Goal: Task Accomplishment & Management: Complete application form

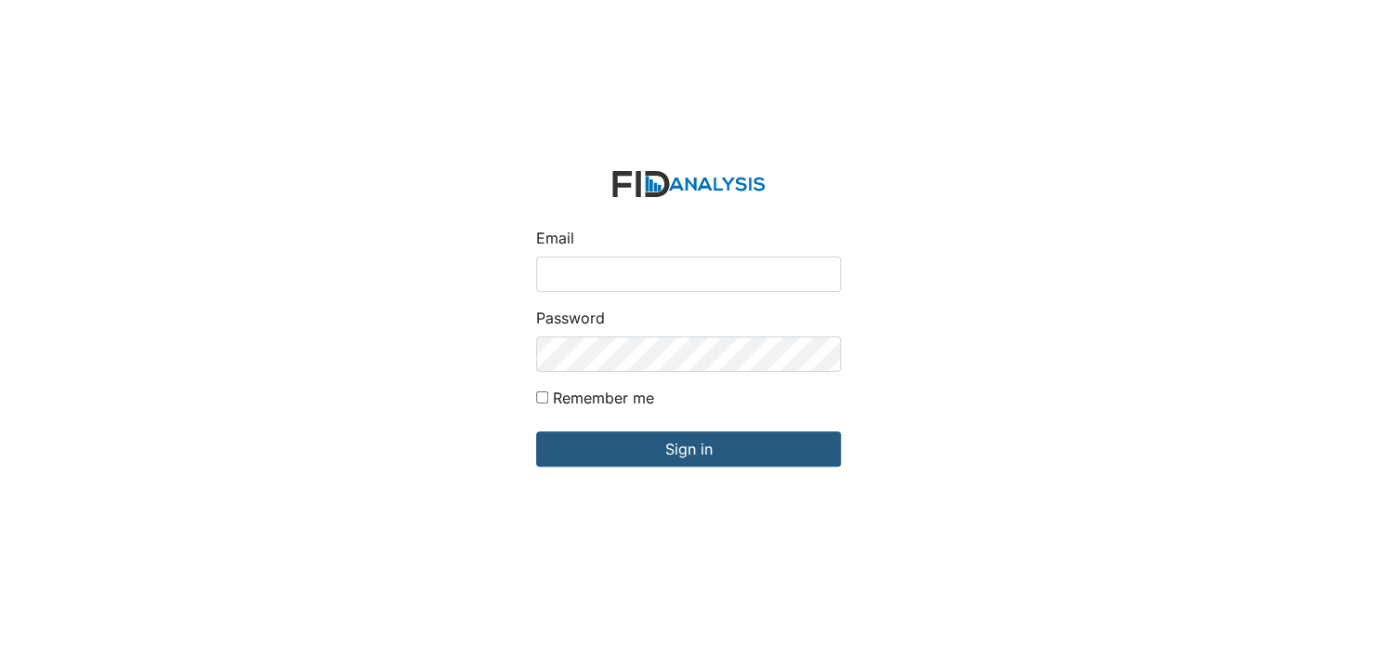
click at [611, 269] on input "Email" at bounding box center [688, 273] width 305 height 35
type input "[EMAIL_ADDRESS][DOMAIN_NAME]"
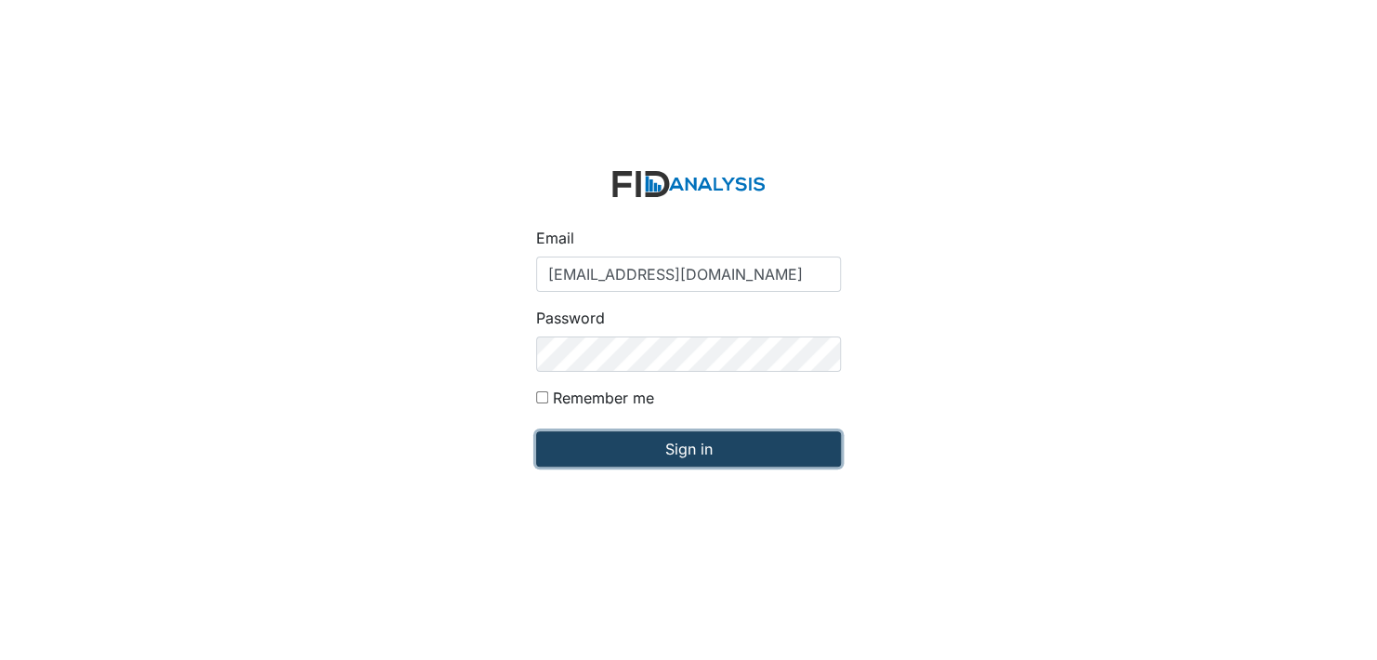
click at [622, 442] on input "Sign in" at bounding box center [688, 448] width 305 height 35
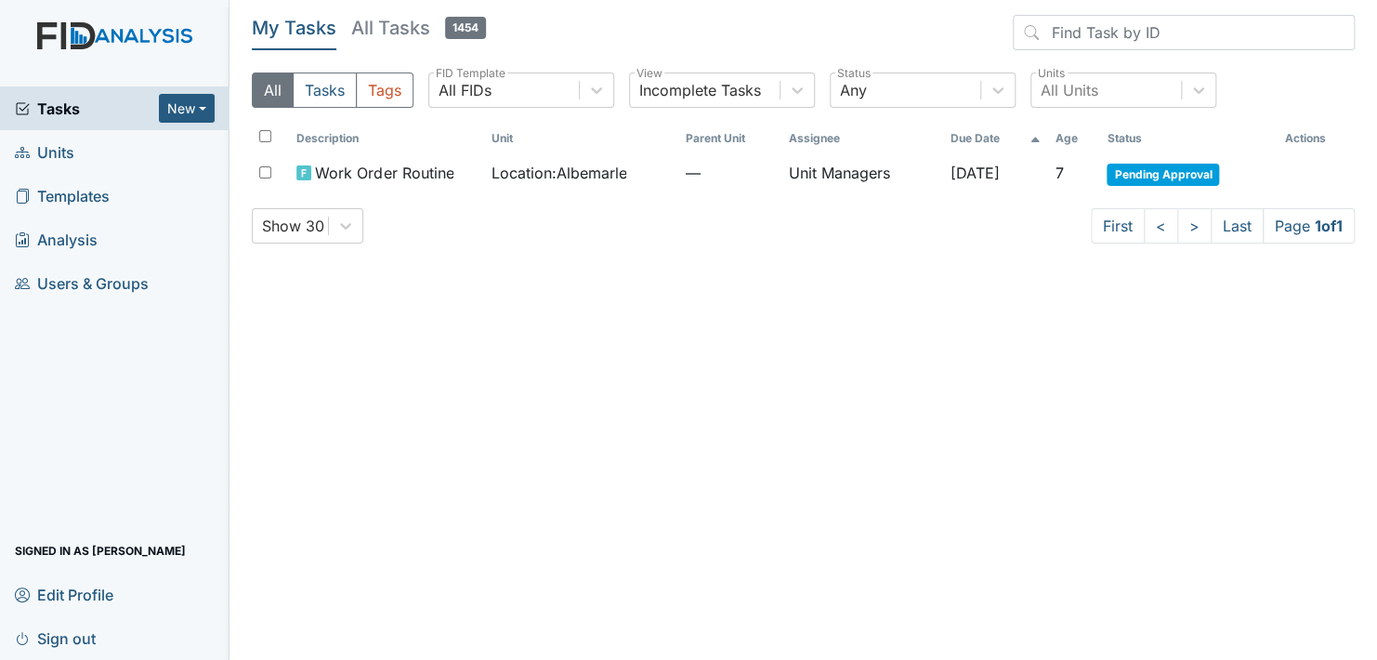
click at [102, 154] on link "Units" at bounding box center [114, 152] width 229 height 44
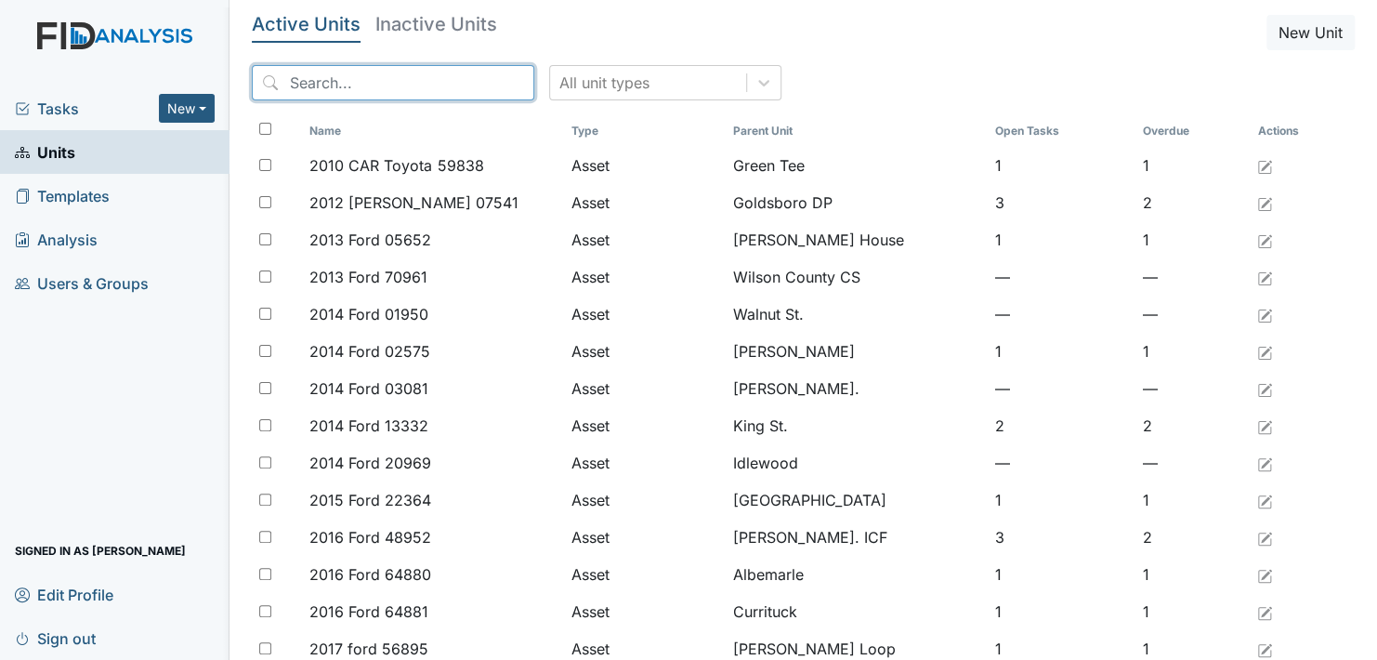
click at [321, 77] on input "search" at bounding box center [393, 82] width 282 height 35
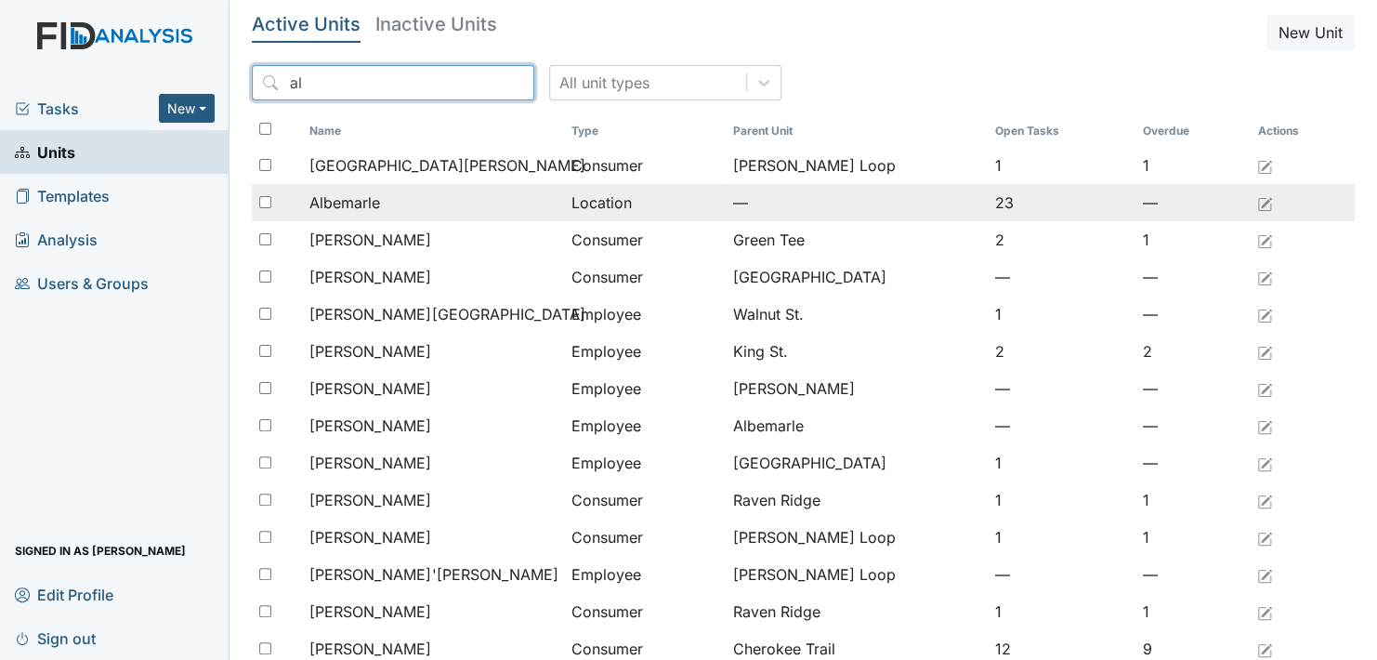
type input "al"
click at [341, 195] on span "Albemarle" at bounding box center [344, 202] width 71 height 22
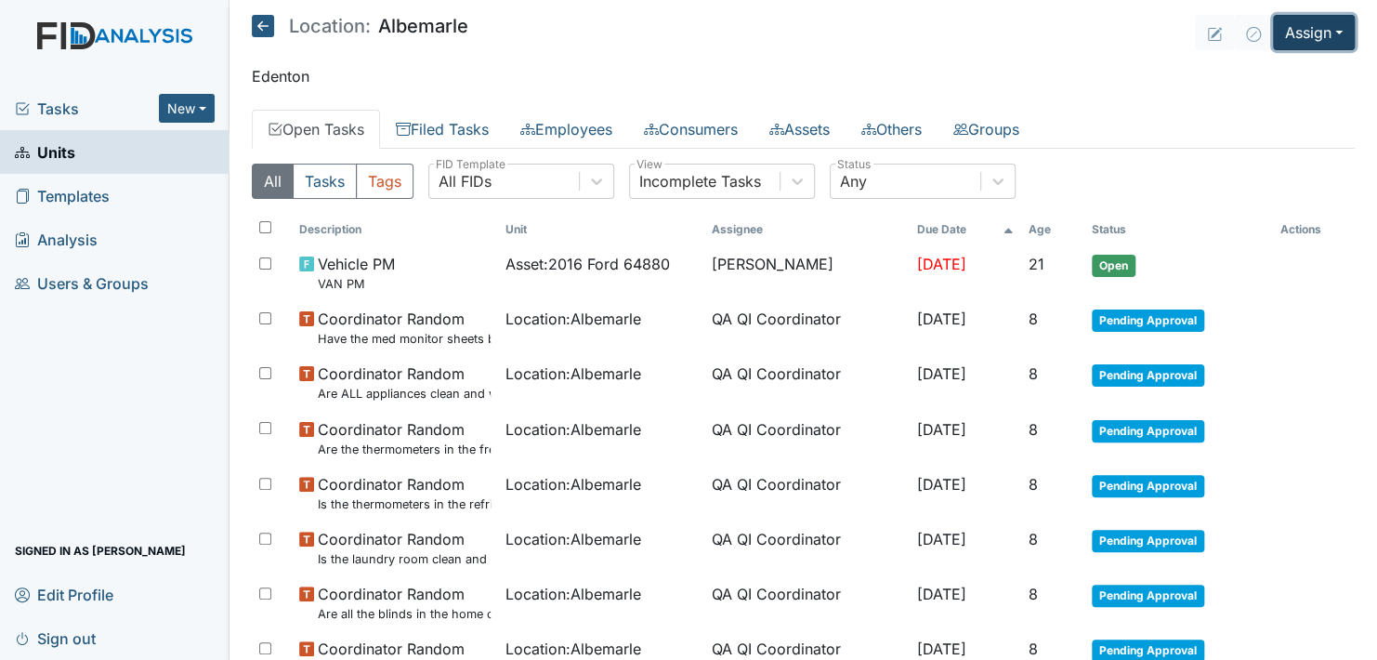
click at [1320, 32] on button "Assign" at bounding box center [1314, 32] width 82 height 35
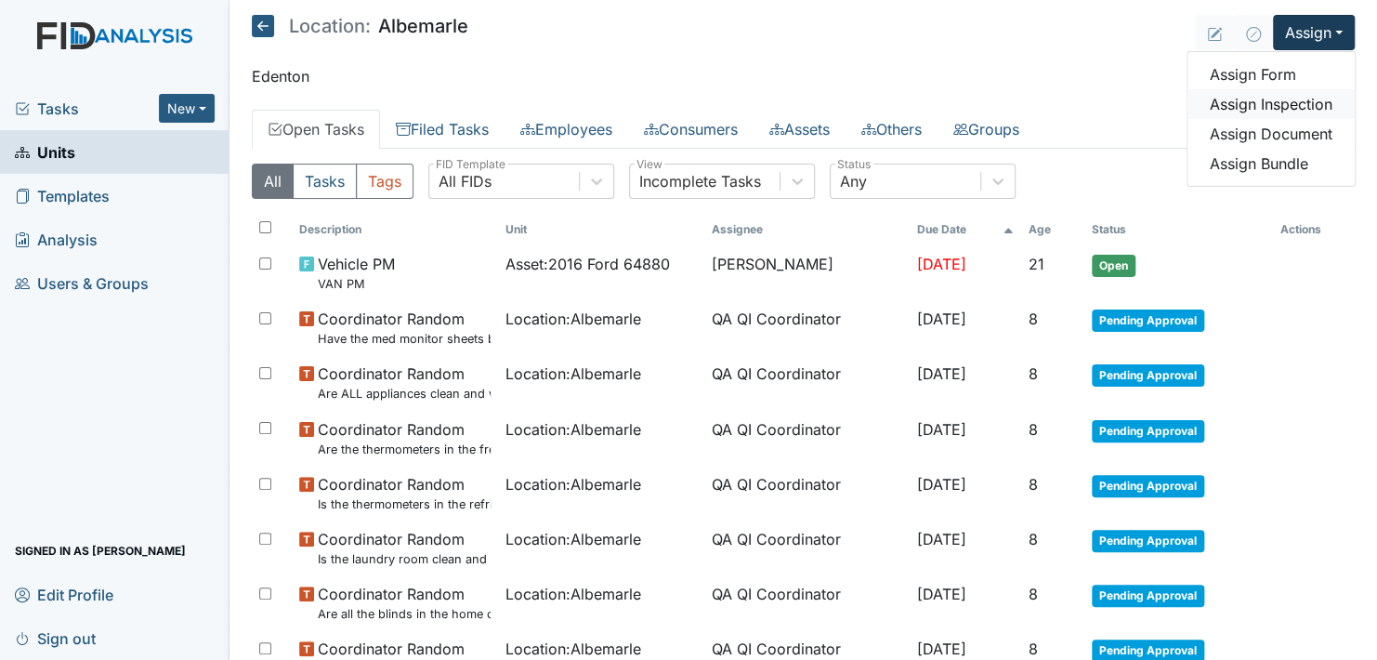
click at [1301, 108] on link "Assign Inspection" at bounding box center [1270, 104] width 167 height 30
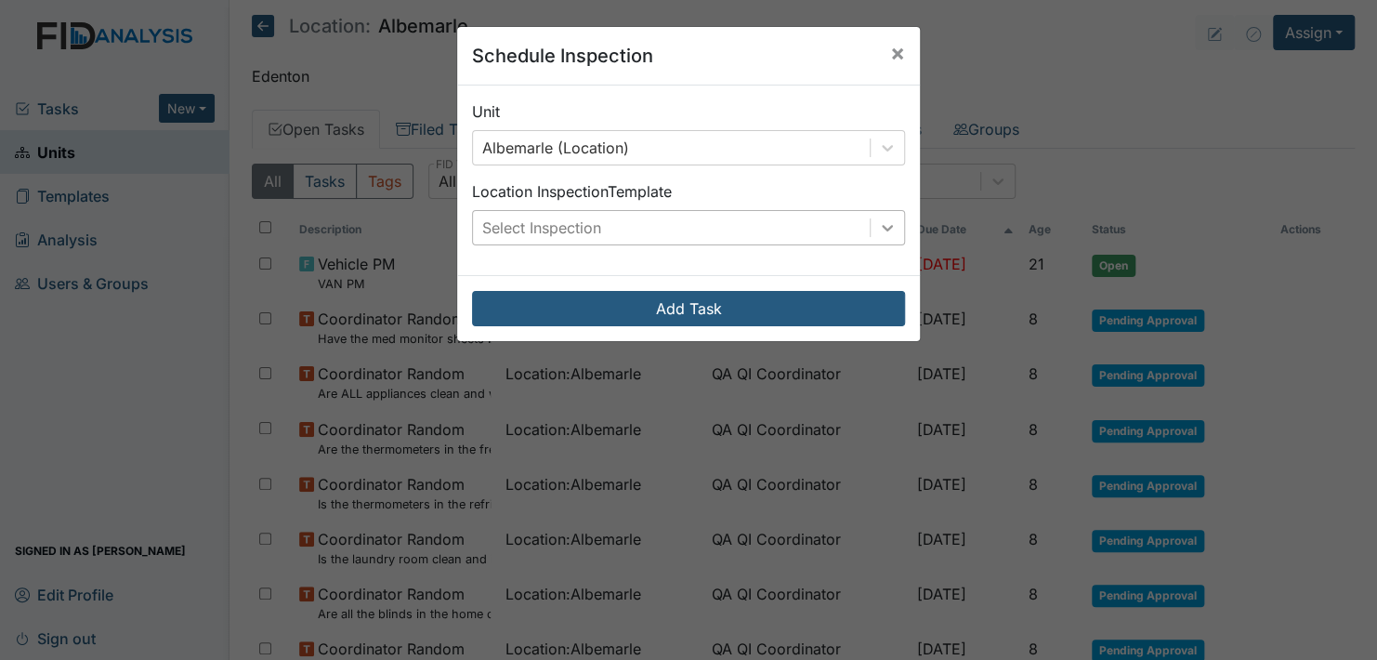
click at [875, 221] on div at bounding box center [886, 227] width 33 height 33
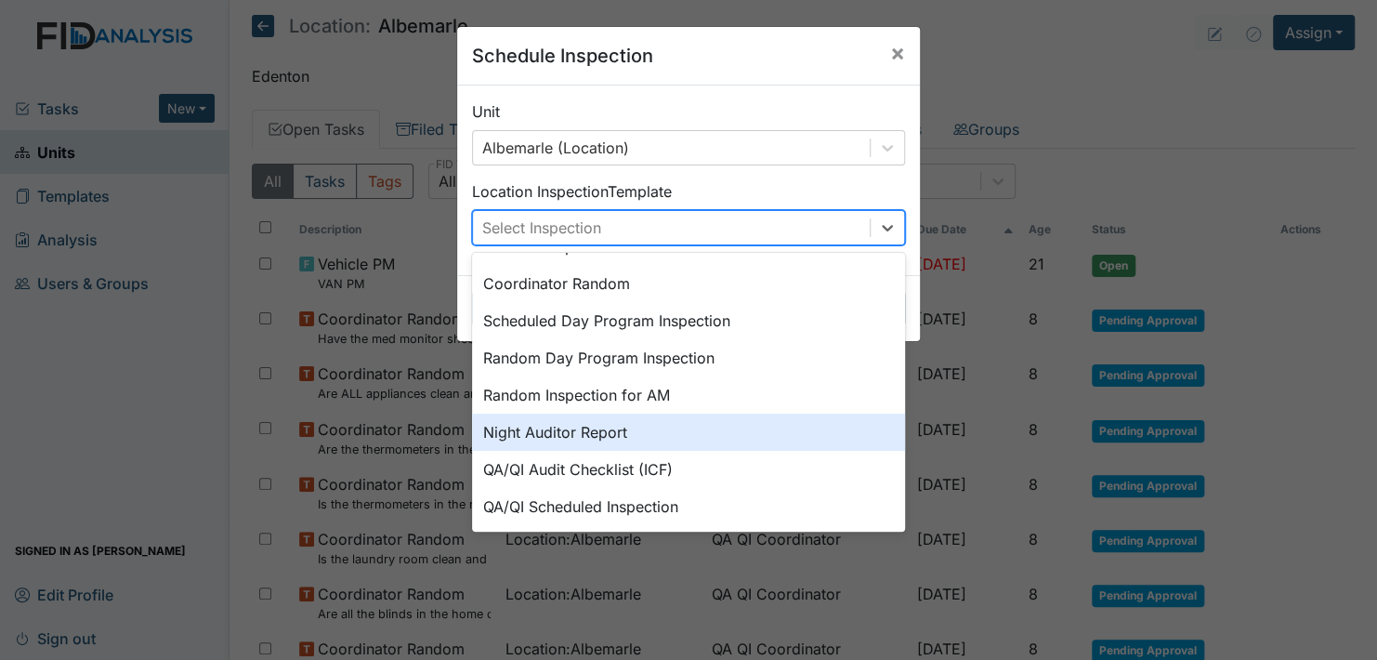
scroll to position [320, 0]
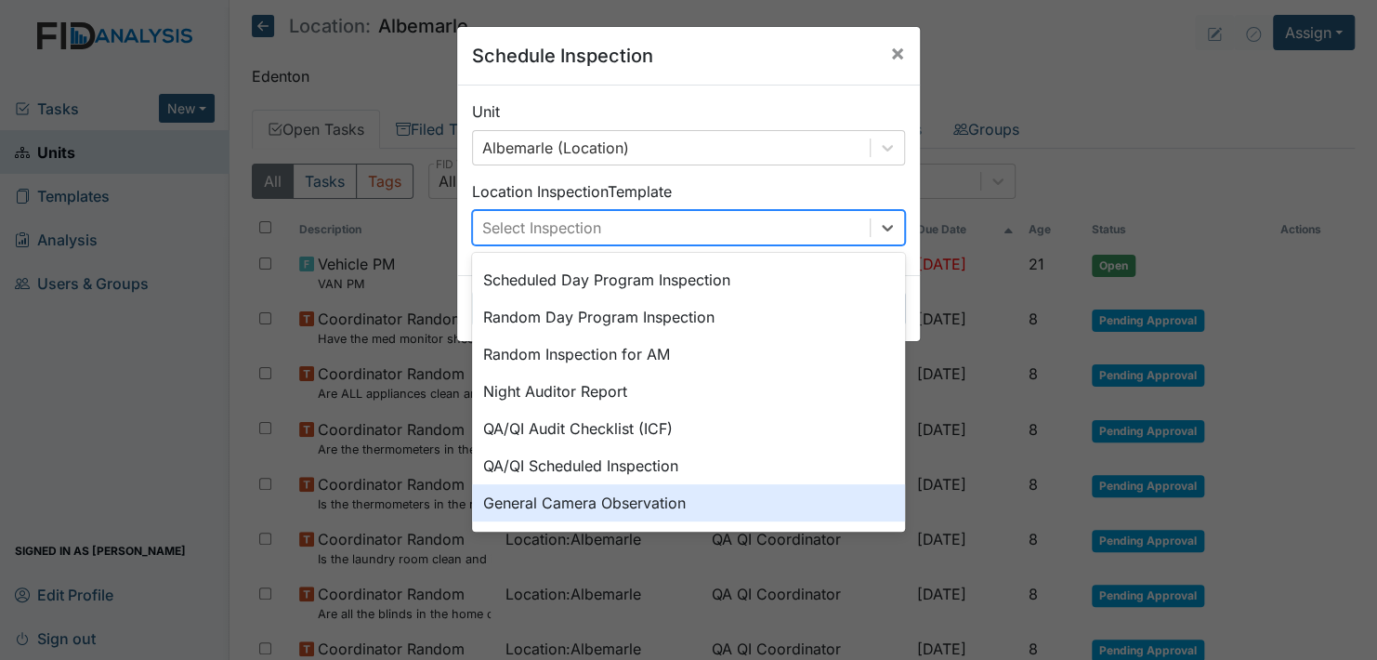
click at [646, 504] on div "General Camera Observation" at bounding box center [688, 502] width 433 height 37
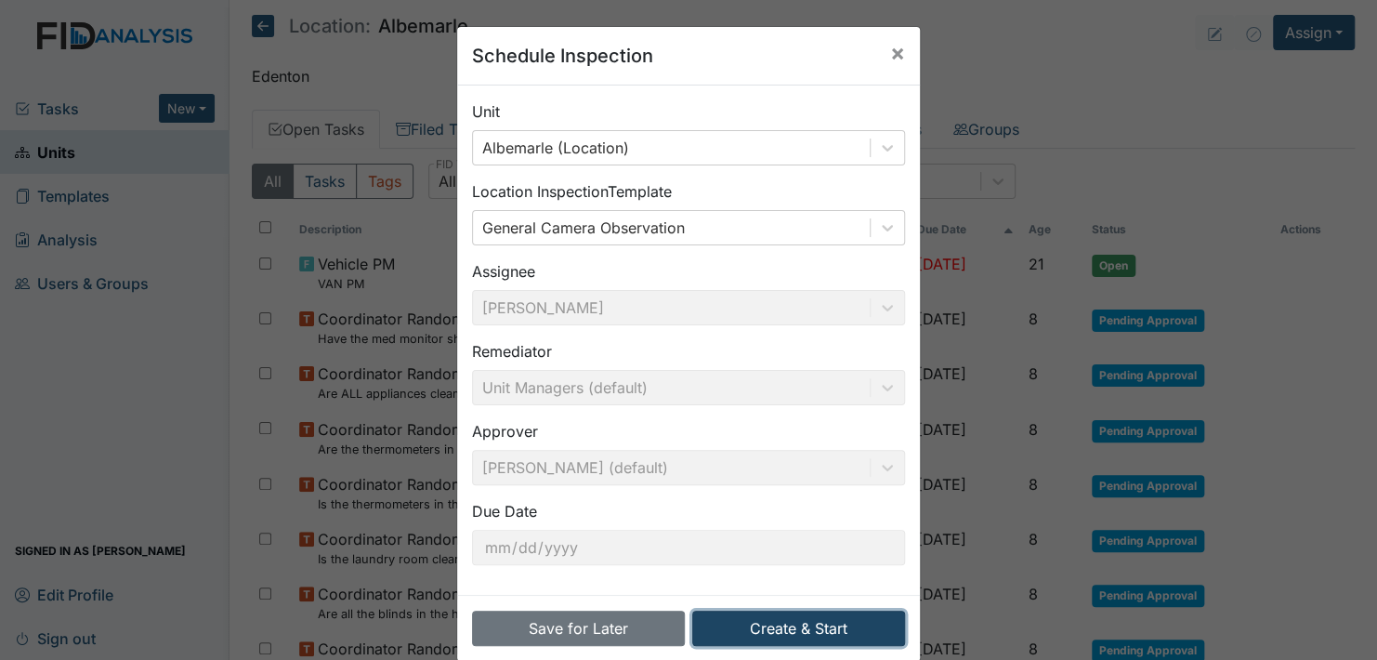
click at [781, 625] on button "Create & Start" at bounding box center [798, 627] width 213 height 35
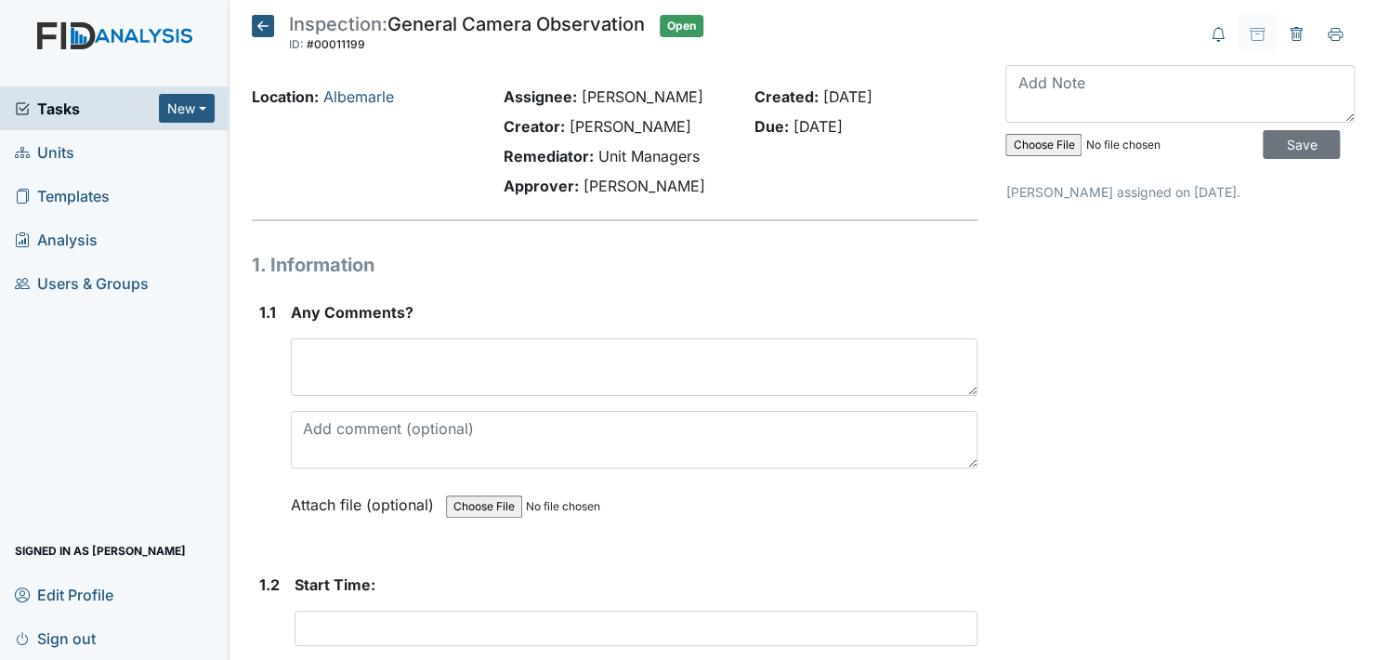
scroll to position [186, 0]
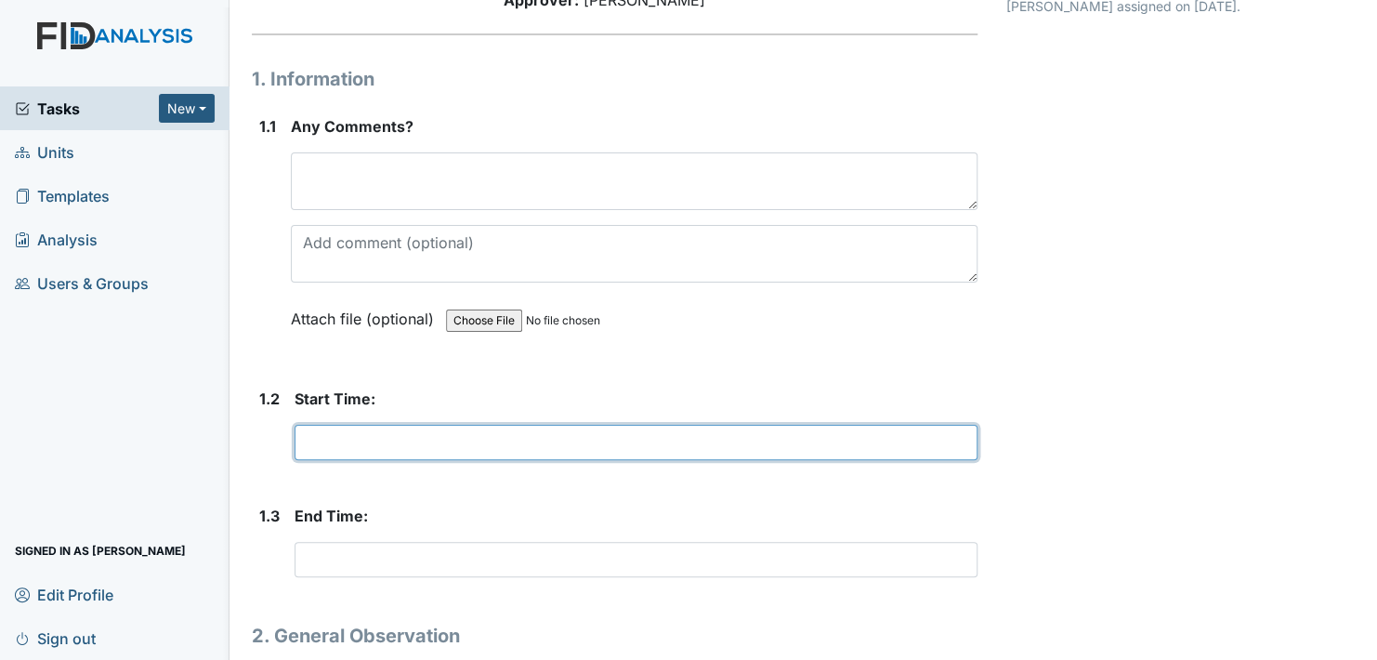
click at [343, 442] on input "text" at bounding box center [635, 442] width 683 height 35
type input "7:30"
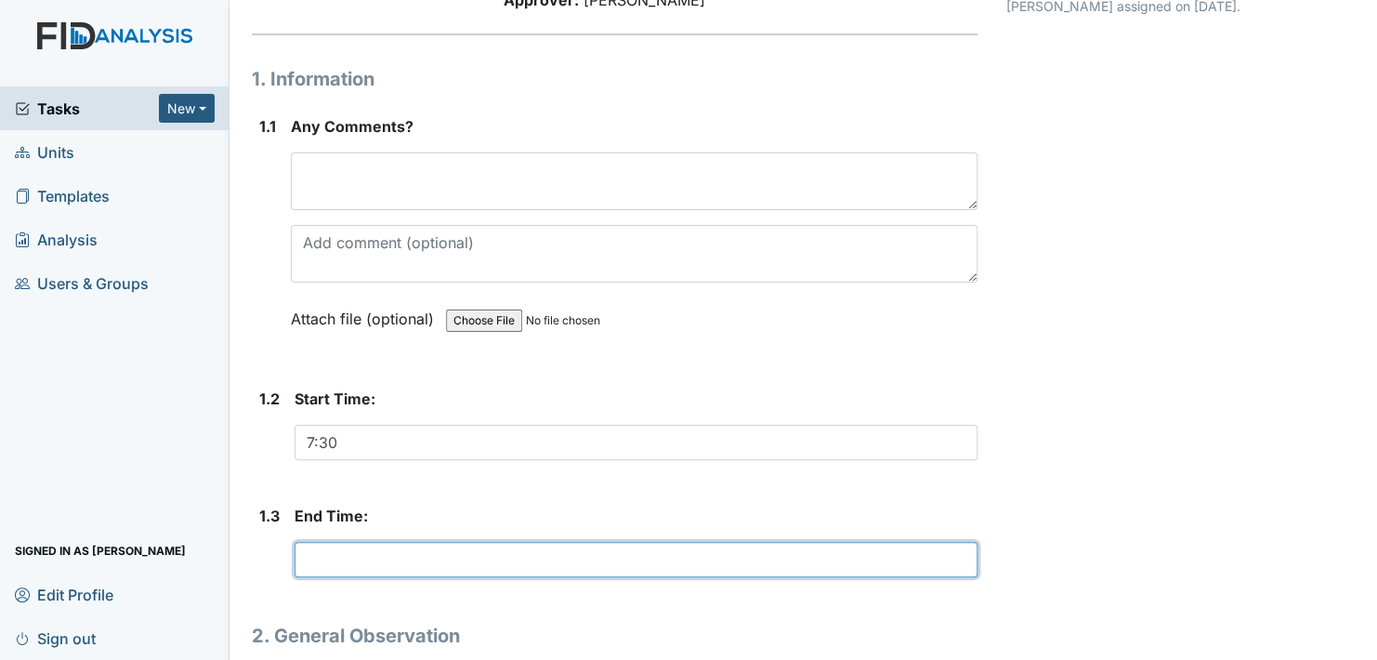
click at [344, 561] on input "text" at bounding box center [635, 559] width 683 height 35
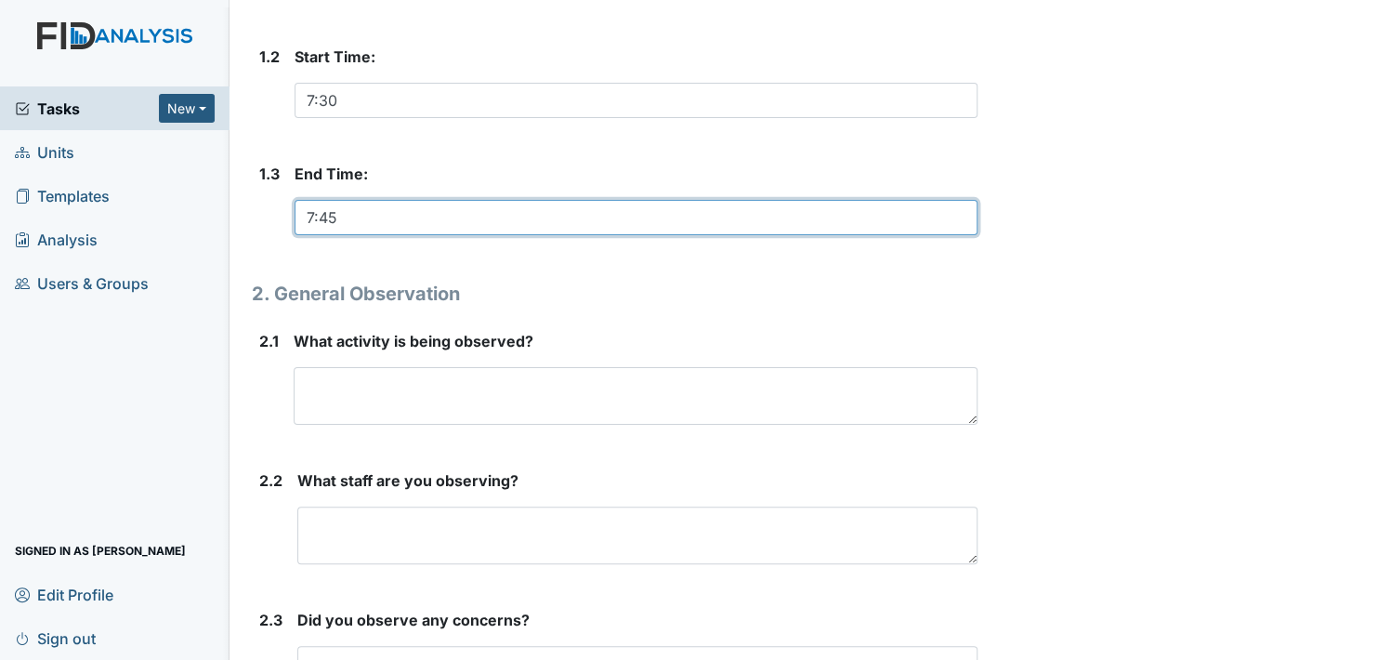
scroll to position [557, 0]
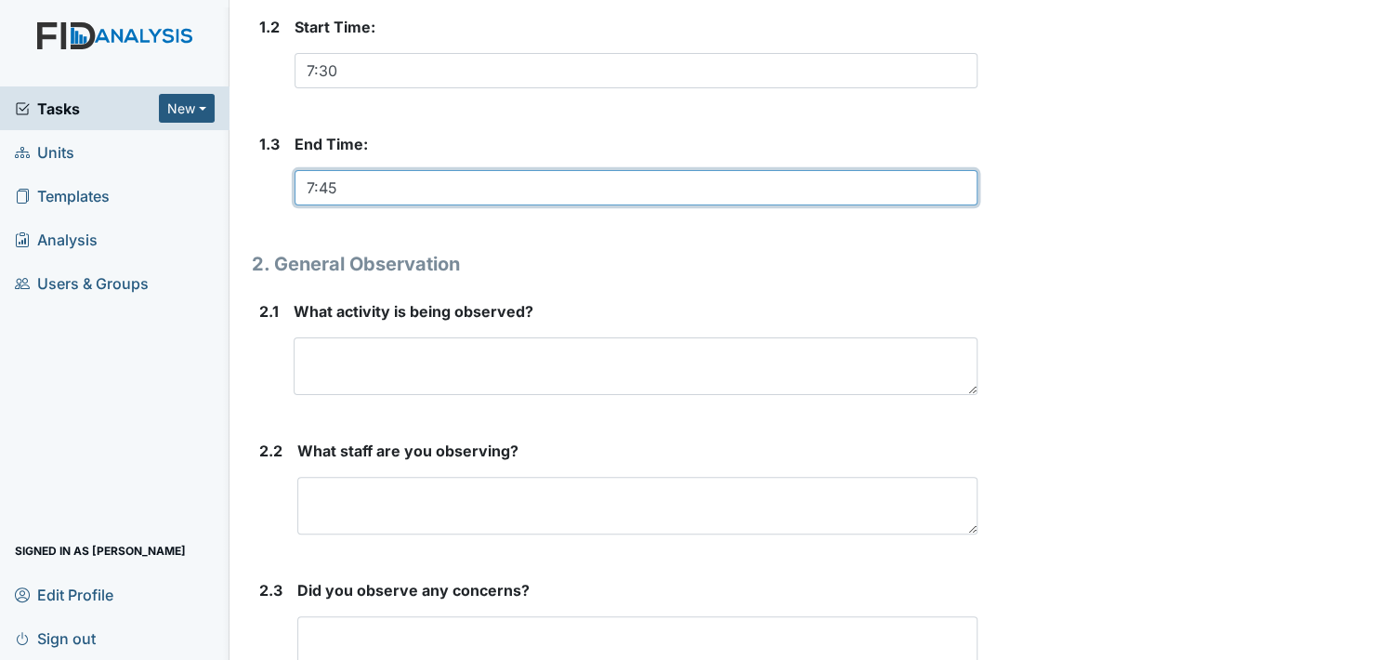
type input "7:45"
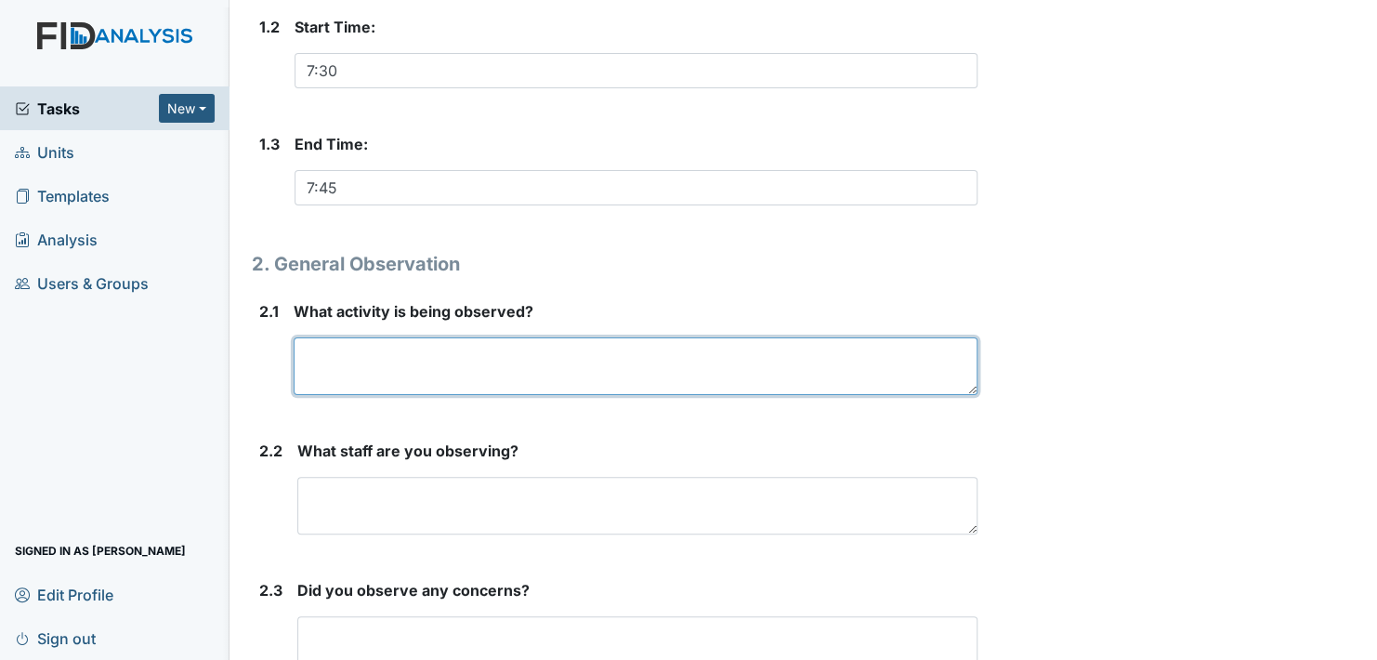
click at [369, 355] on textarea at bounding box center [636, 366] width 684 height 58
type textarea "Breakfast"
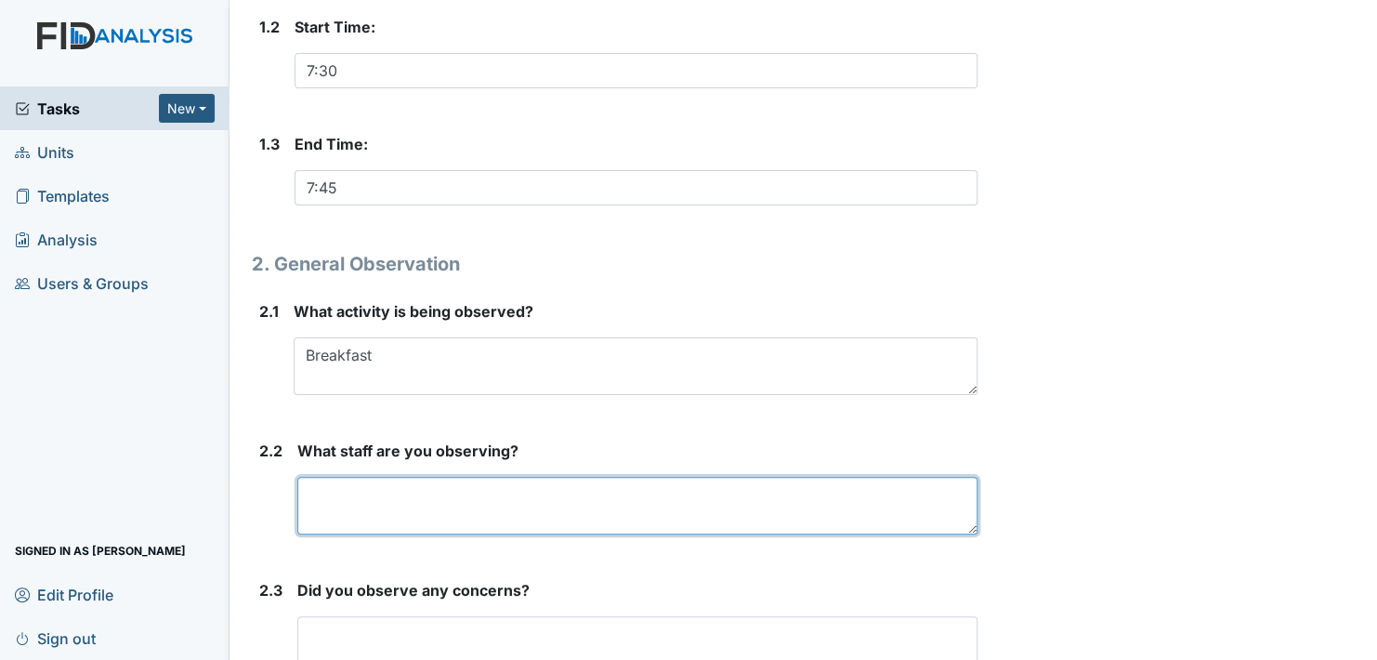
click at [365, 502] on textarea at bounding box center [637, 506] width 680 height 58
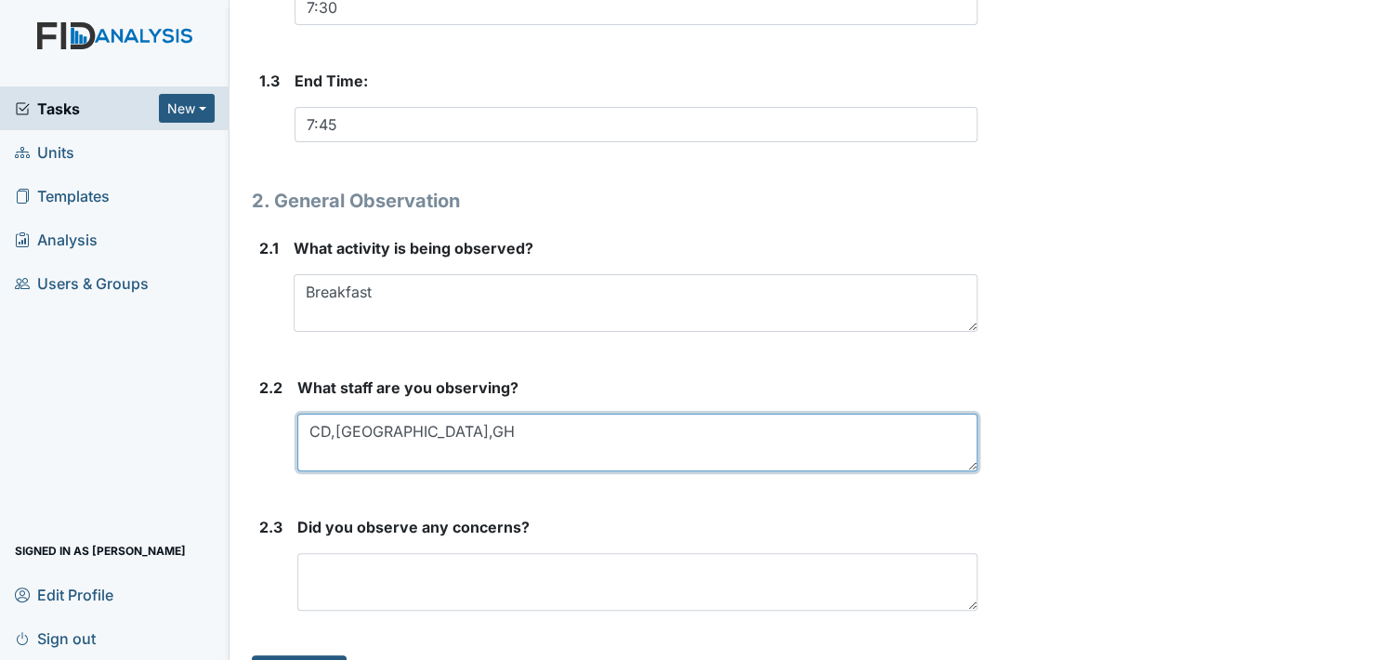
scroll to position [650, 0]
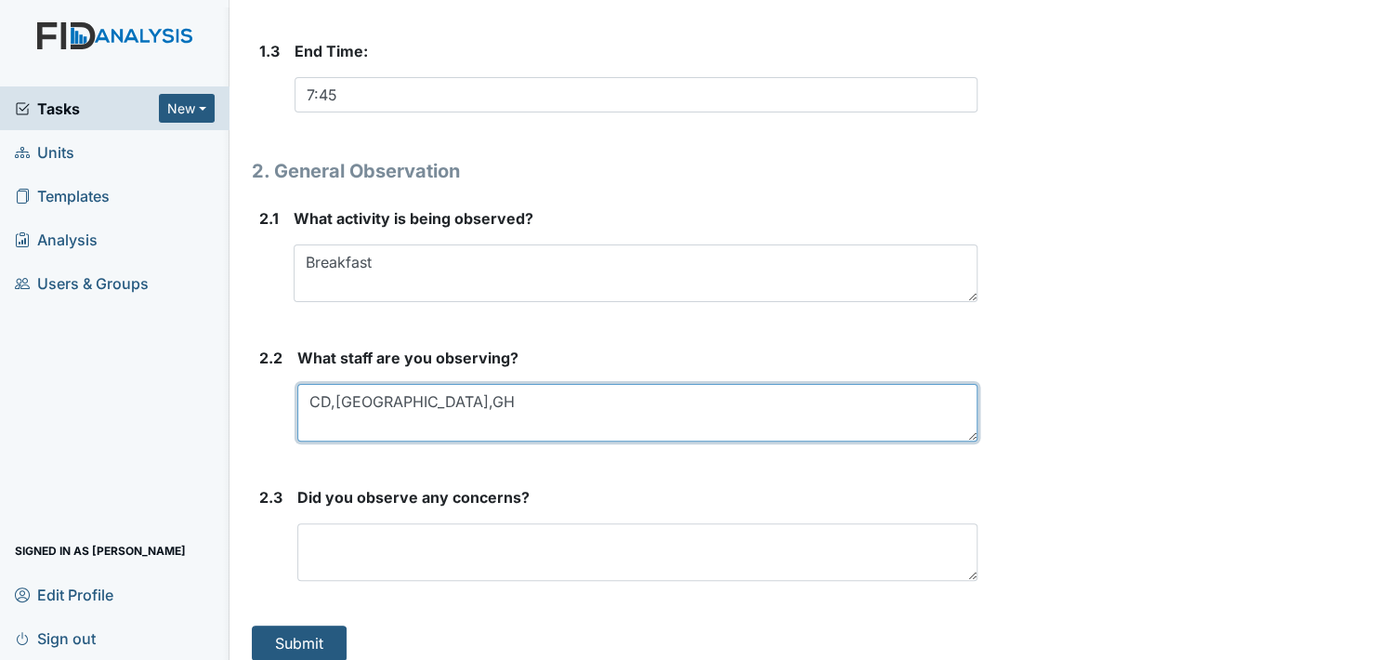
type textarea "CD,[GEOGRAPHIC_DATA],GH"
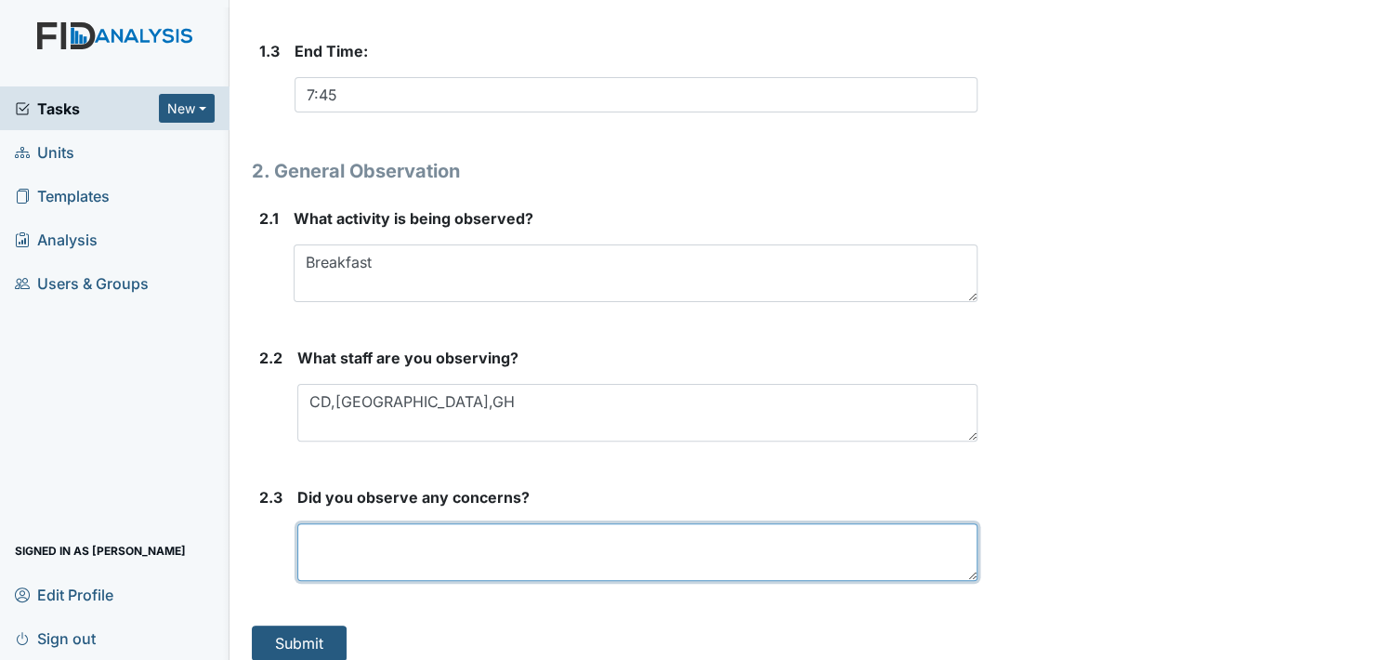
drag, startPoint x: 338, startPoint y: 556, endPoint x: 413, endPoint y: 563, distance: 75.5
click at [339, 557] on textarea at bounding box center [637, 552] width 680 height 58
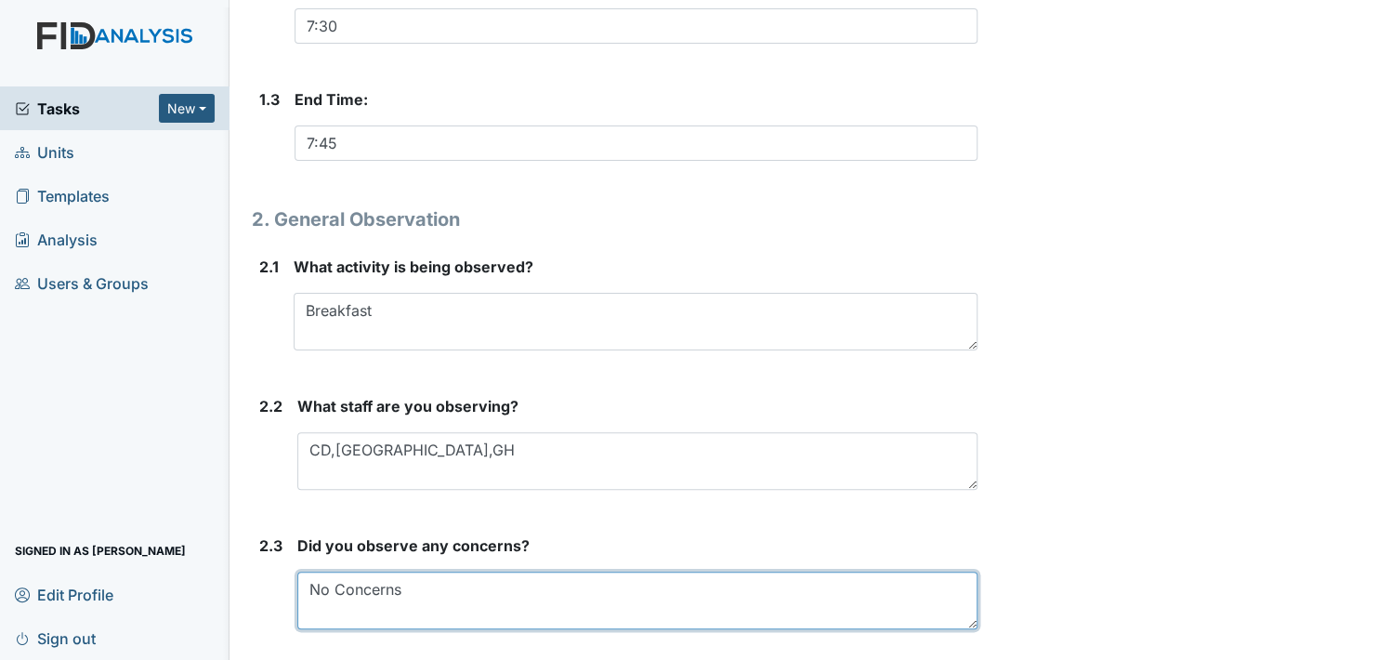
scroll to position [557, 0]
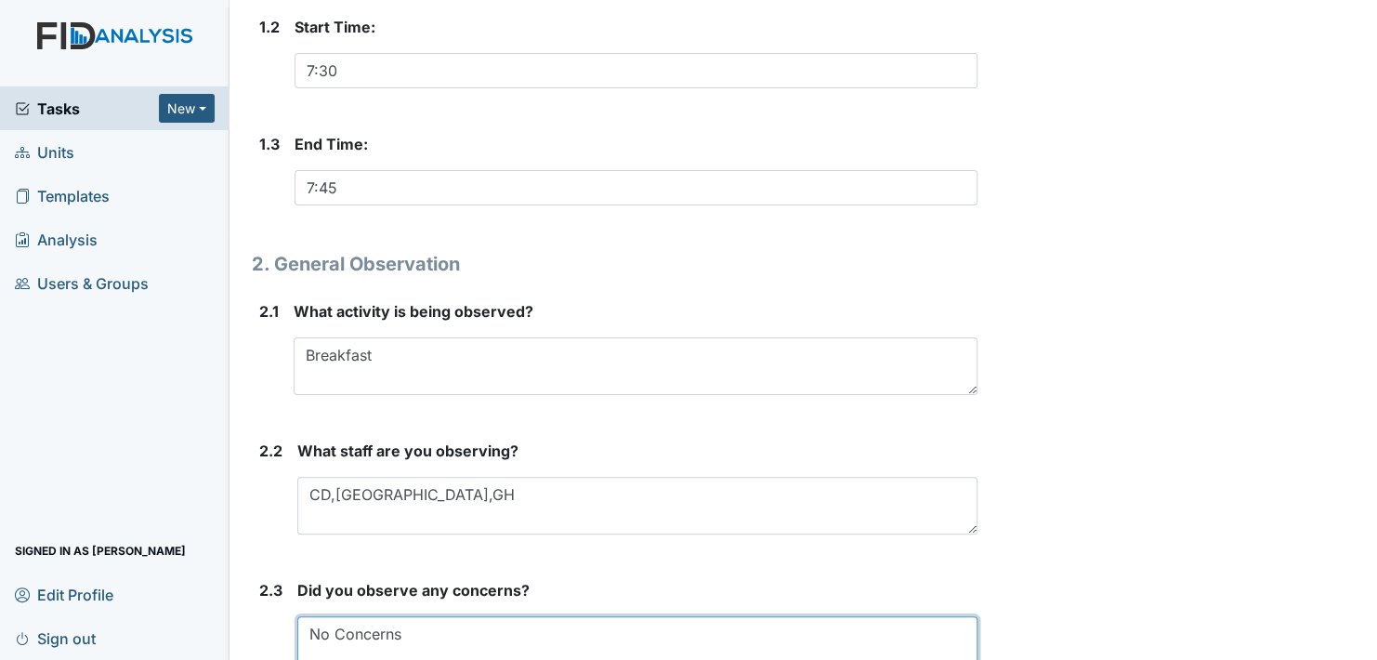
type textarea "No Concerns"
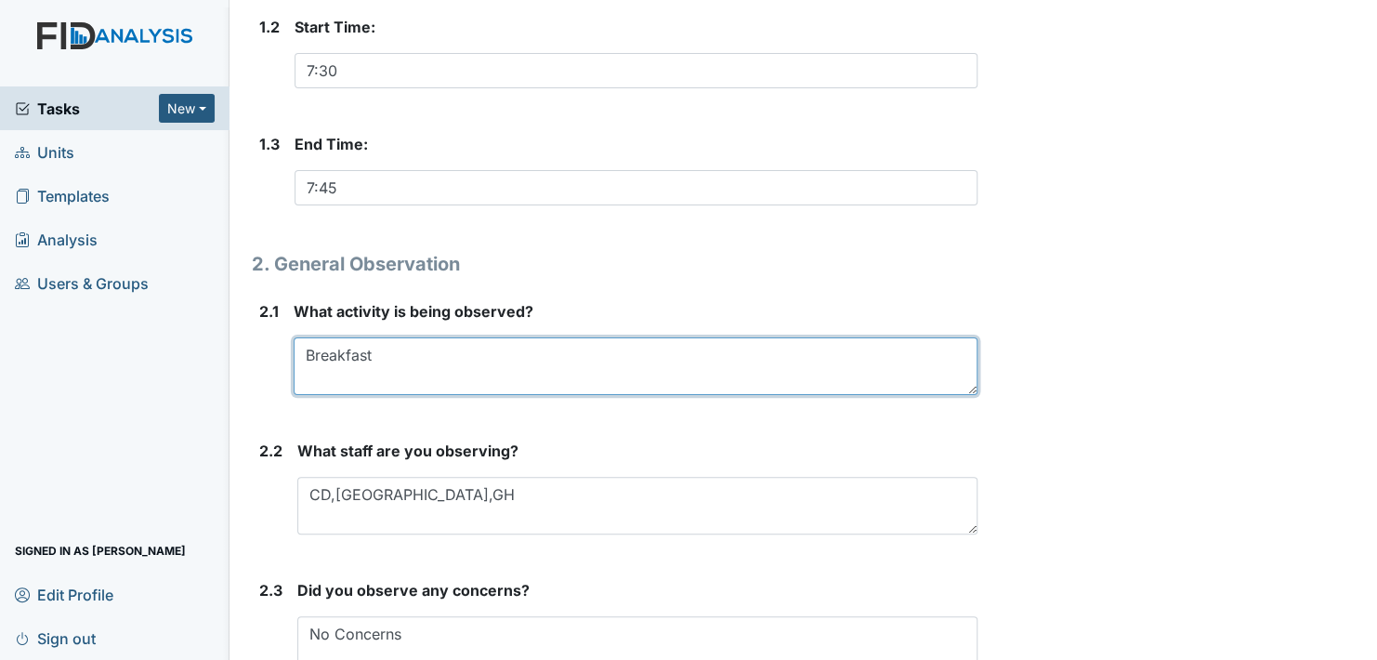
click at [407, 361] on textarea "Breakfast" at bounding box center [636, 366] width 684 height 58
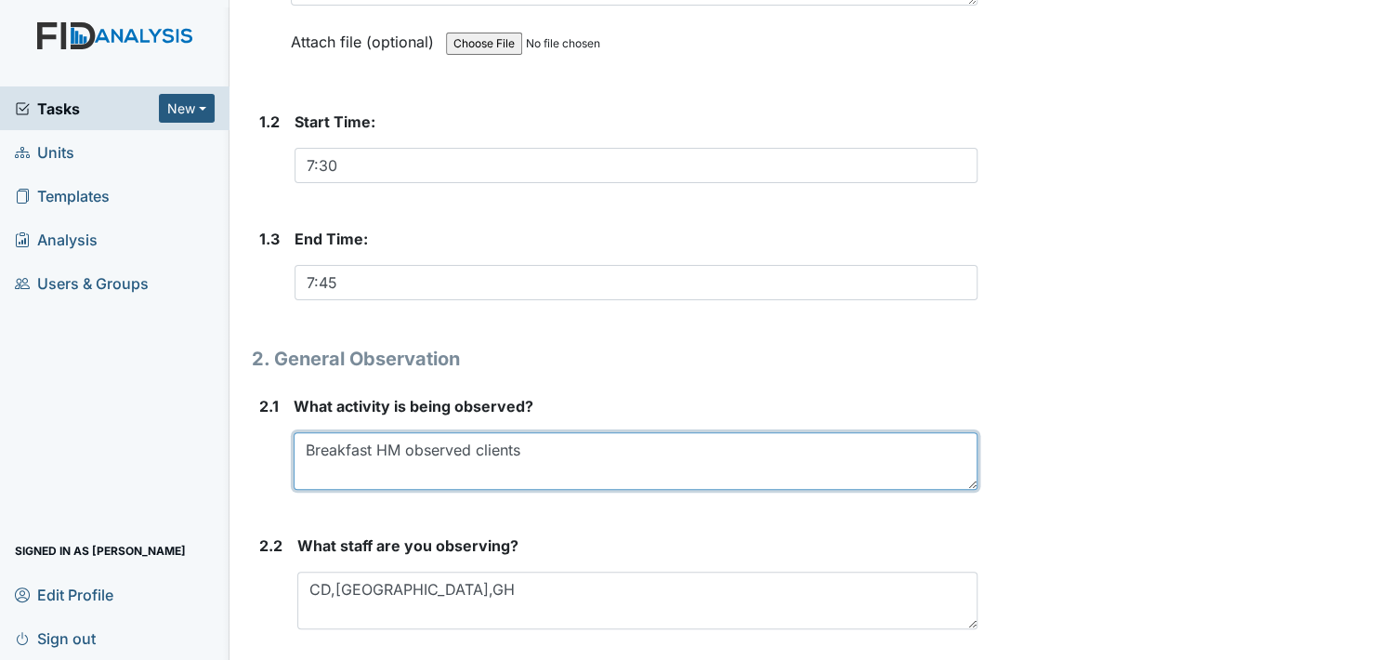
scroll to position [465, 0]
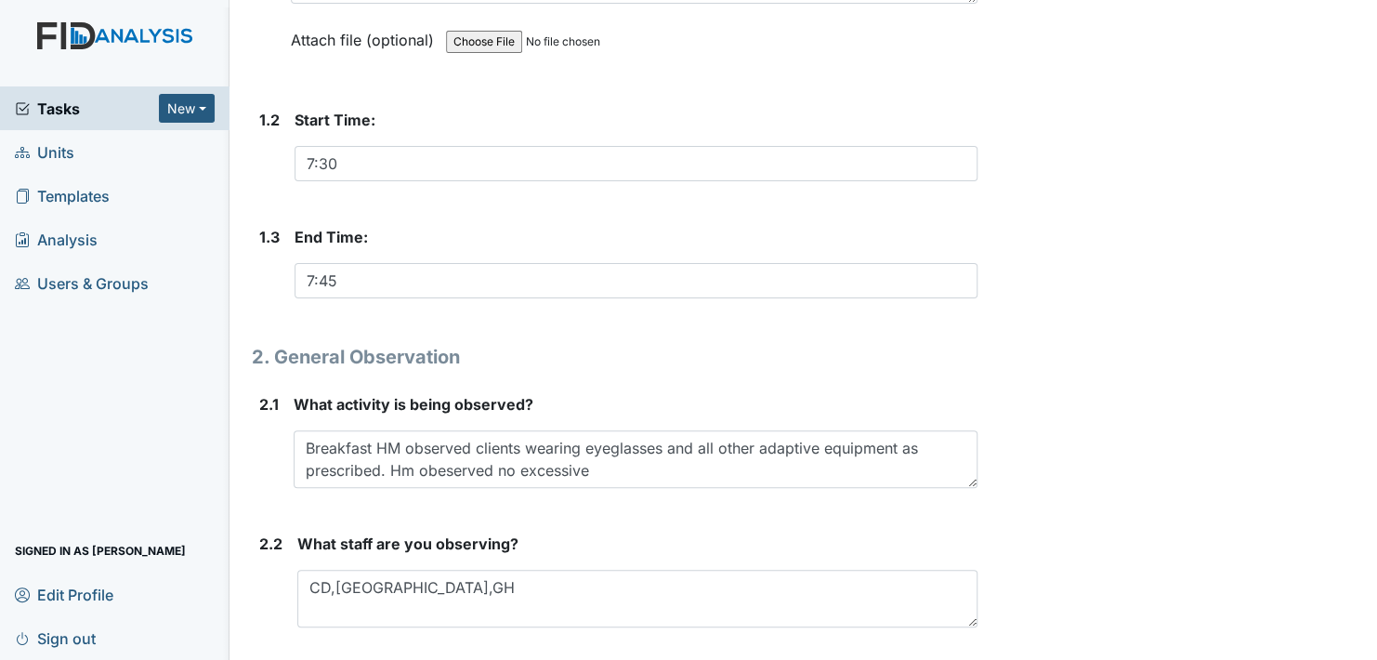
click at [408, 516] on div "1. Information 1.1 Any Comments? This field is required. Attach file (optional)…" at bounding box center [615, 316] width 726 height 1060
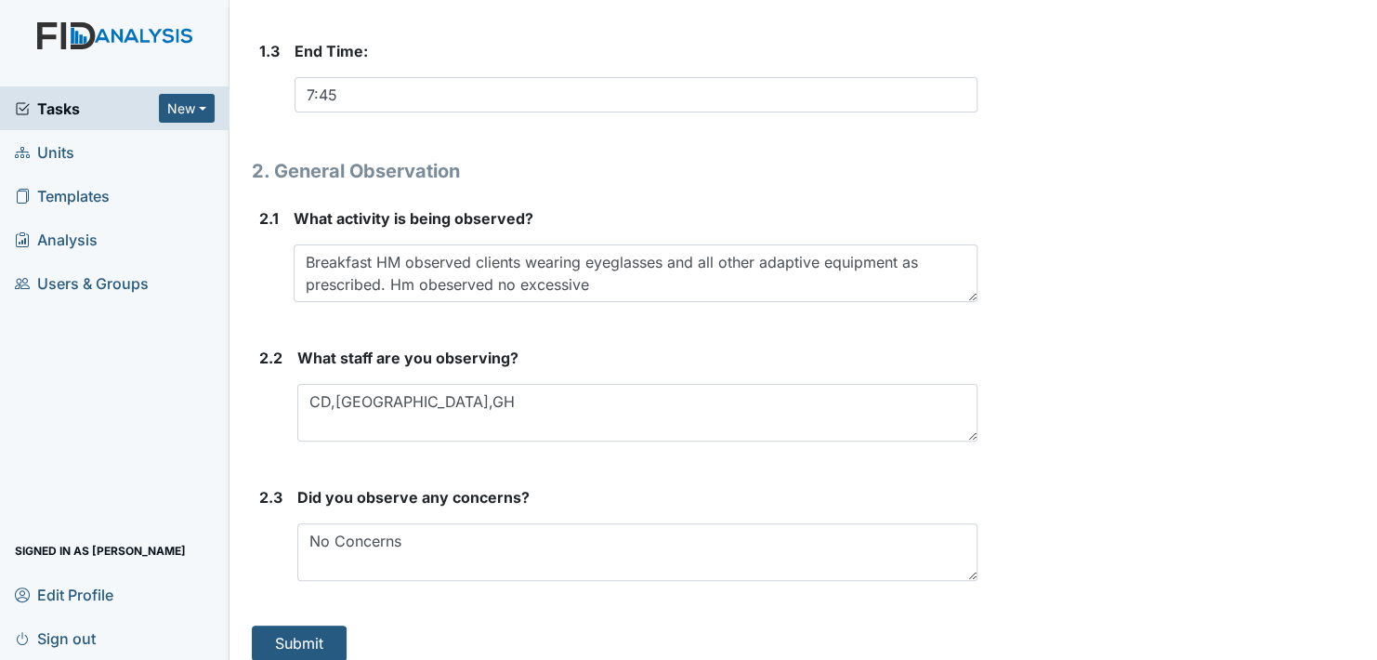
scroll to position [662, 0]
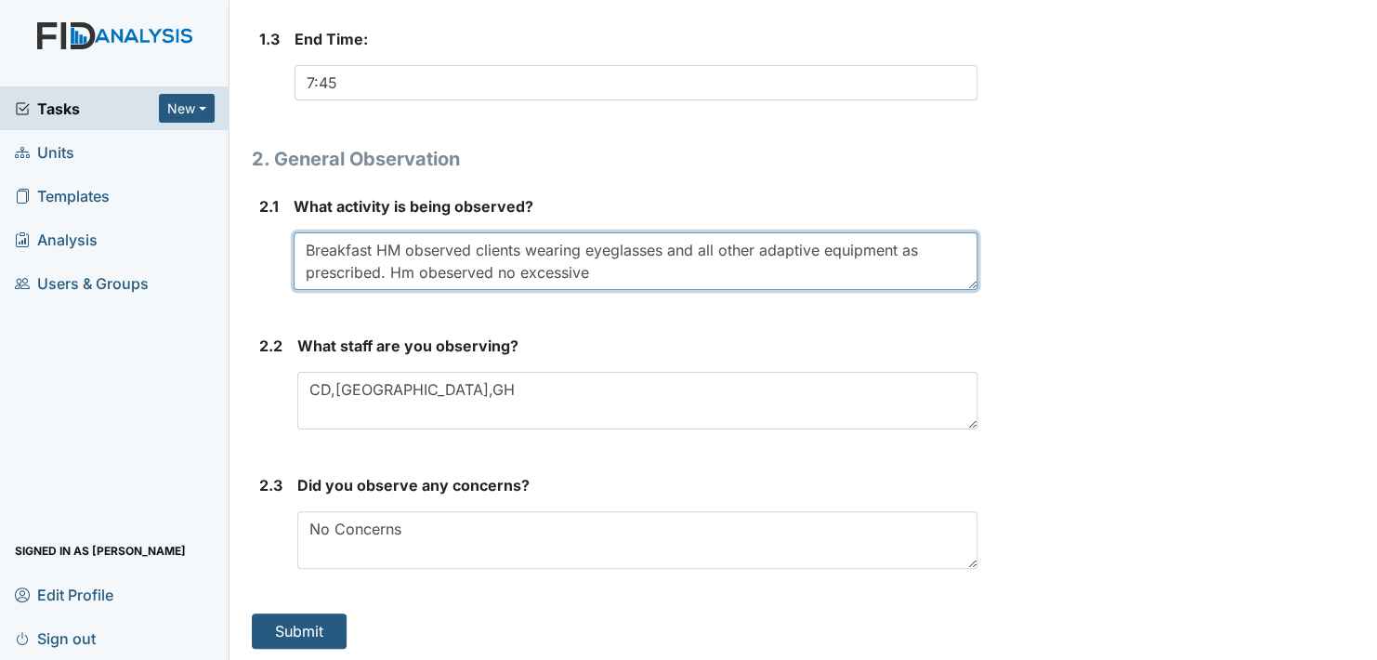
drag, startPoint x: 610, startPoint y: 276, endPoint x: 672, endPoint y: 294, distance: 63.8
click at [610, 276] on textarea "Breakfast HM observed clients wearing eyeglasses and all other adaptive equipme…" at bounding box center [636, 261] width 684 height 58
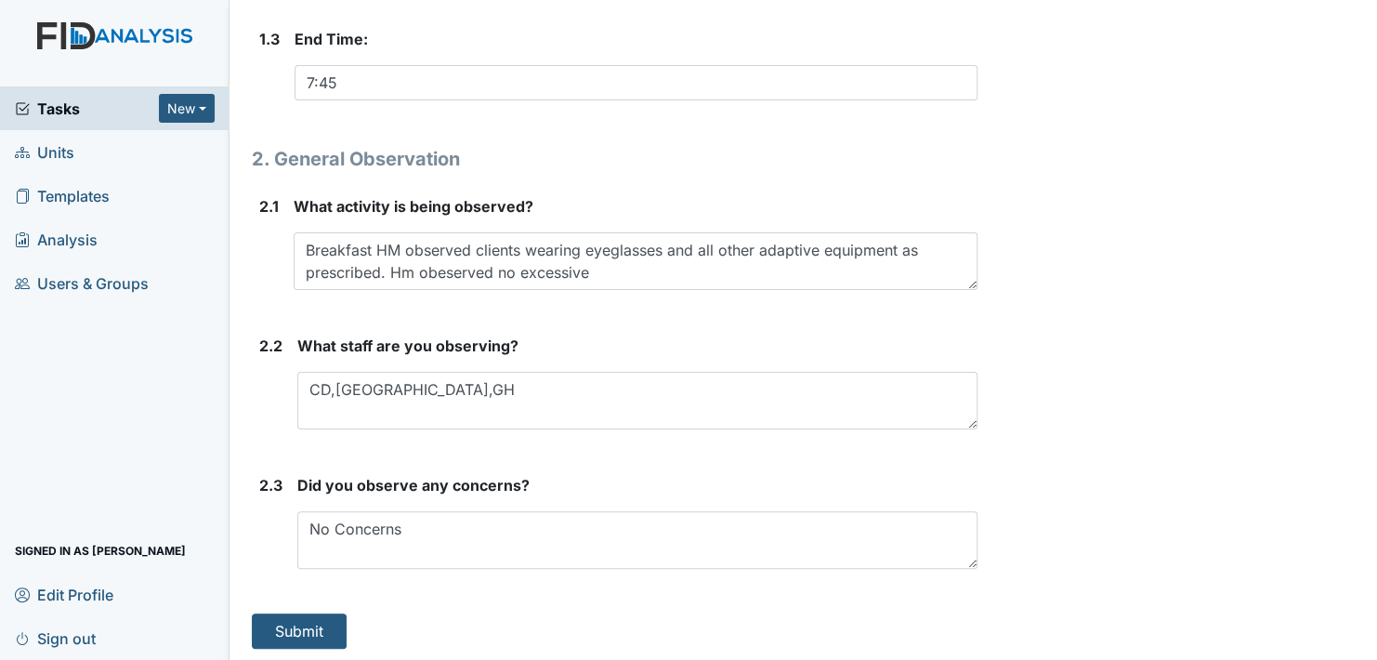
click at [1151, 285] on div "Archive Task × Are you sure you want to archive this task? It will appear as in…" at bounding box center [1179, 0] width 377 height 1296
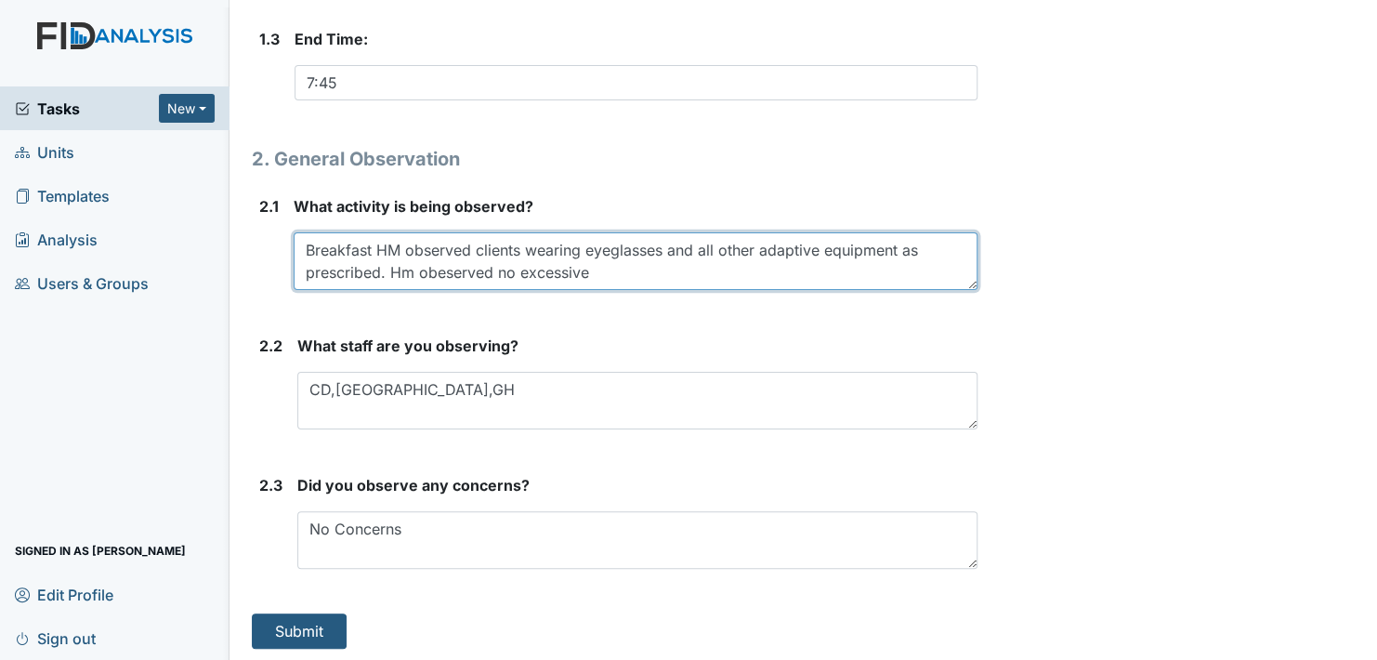
click at [624, 266] on textarea "Breakfast HM observed clients wearing eyeglasses and all other adaptive equipme…" at bounding box center [636, 261] width 684 height 58
click at [373, 247] on textarea "Breakfast HM observed clients wearing eyeglasses and all other adaptive equipme…" at bounding box center [636, 261] width 684 height 58
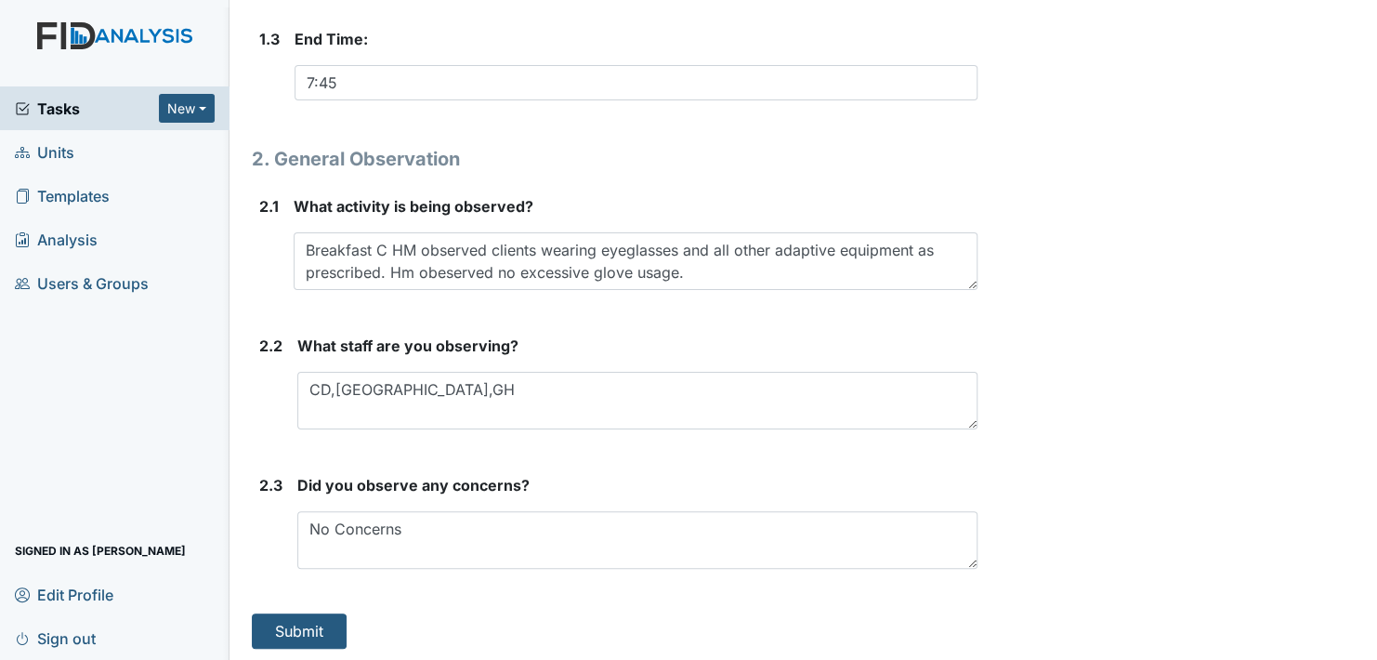
click at [1098, 355] on div "Archive Task × Are you sure you want to archive this task? It will appear as in…" at bounding box center [1179, 0] width 377 height 1296
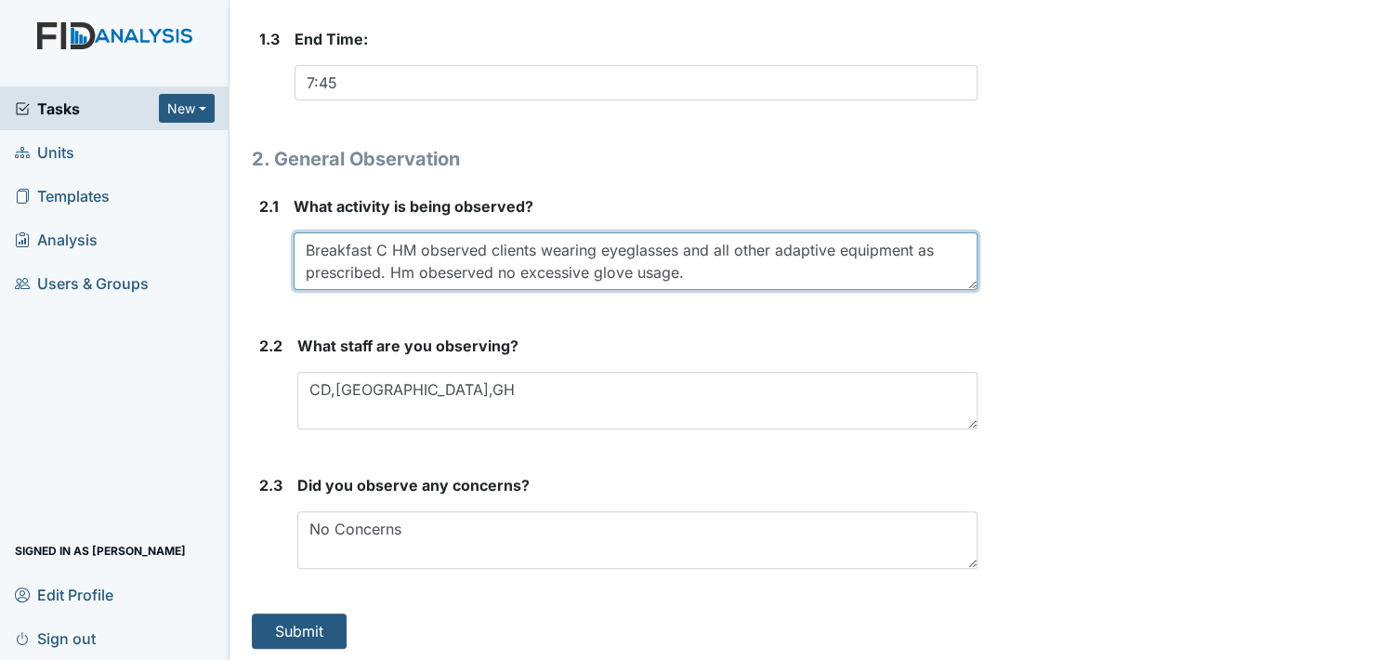
click at [387, 246] on textarea "Breakfast C HM observed clients wearing eyeglasses and all other adaptive equip…" at bounding box center [636, 261] width 684 height 58
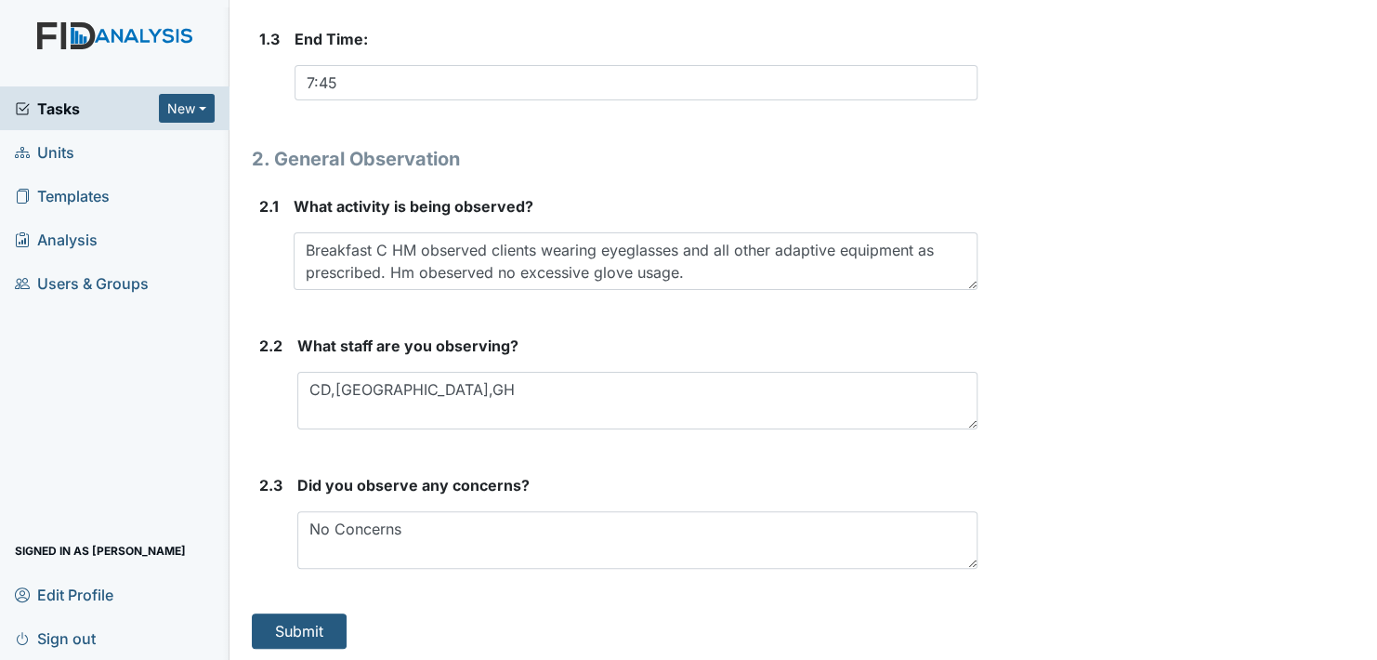
click at [627, 360] on div "What staff are you observing? CD,NH,GH This field is required." at bounding box center [637, 381] width 680 height 95
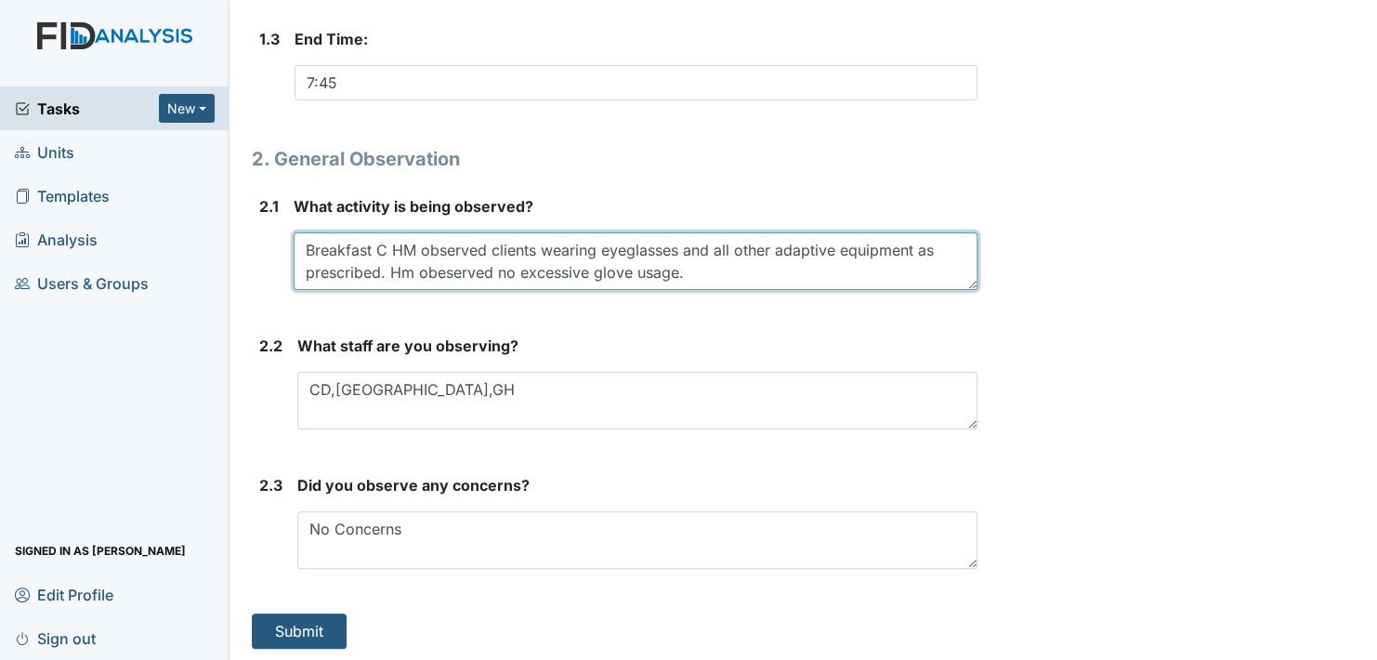
drag, startPoint x: 385, startPoint y: 247, endPoint x: 506, endPoint y: 326, distance: 145.1
click at [386, 247] on textarea "Breakfast C HM observed clients wearing eyeglasses and all other adaptive equip…" at bounding box center [636, 261] width 684 height 58
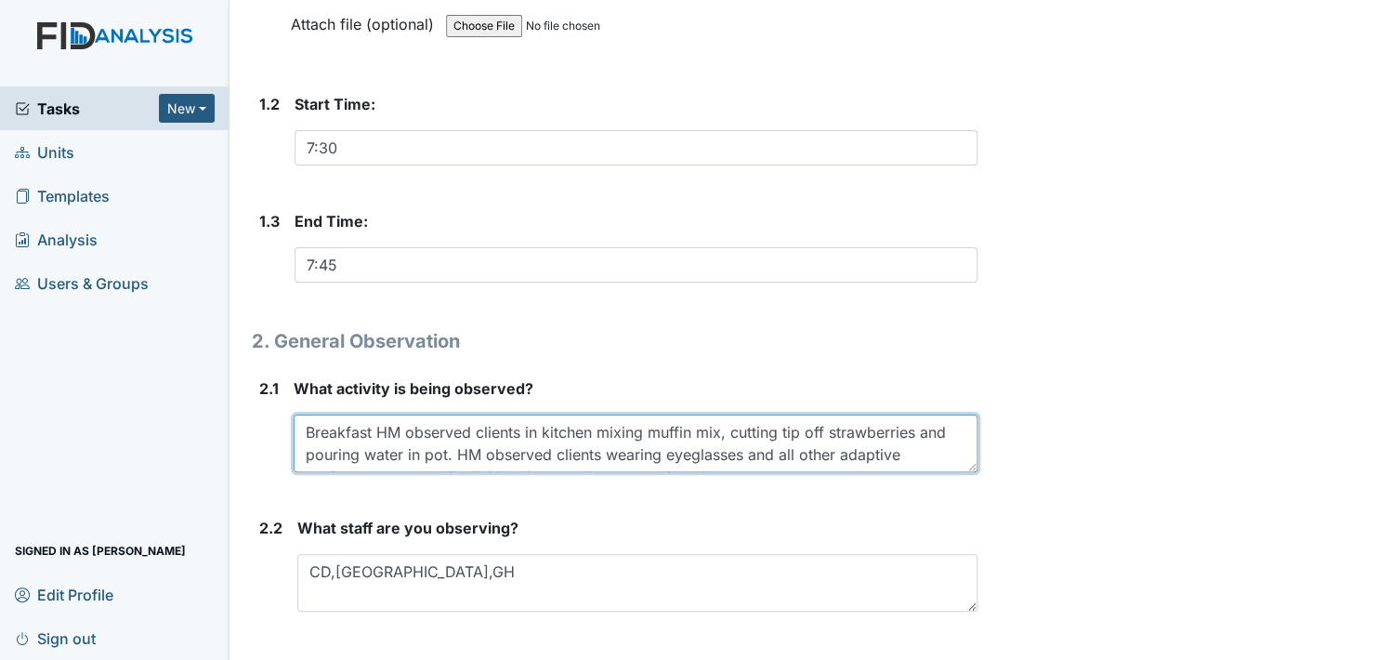
scroll to position [477, 0]
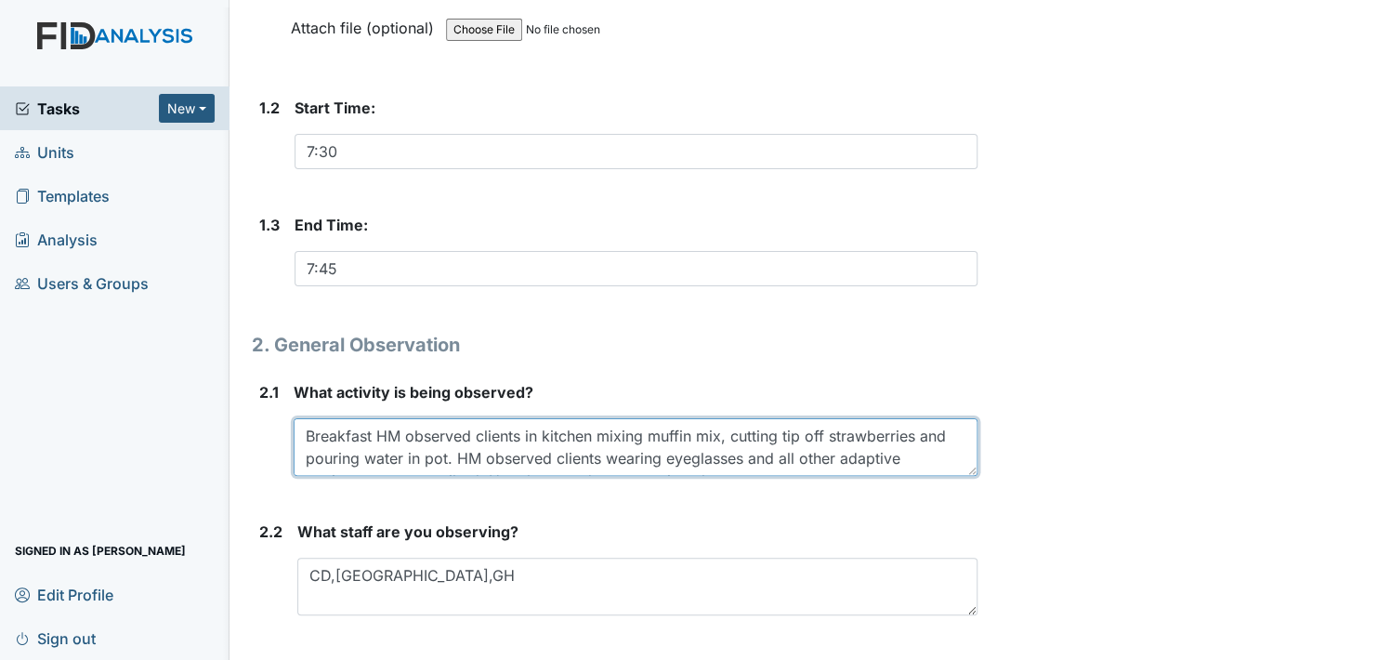
type textarea "Breakfast HM observed clients in kitchen mixing muffin mix, cutting tip off str…"
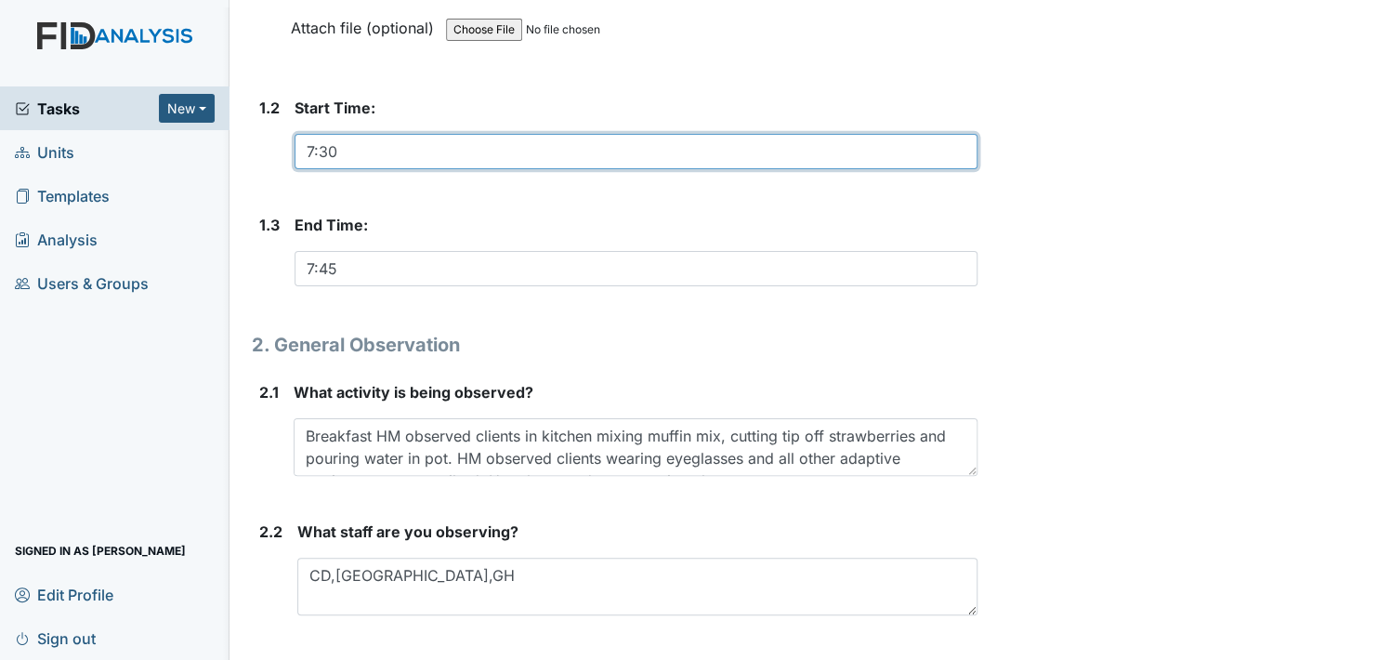
click at [339, 149] on input "7:30" at bounding box center [635, 151] width 683 height 35
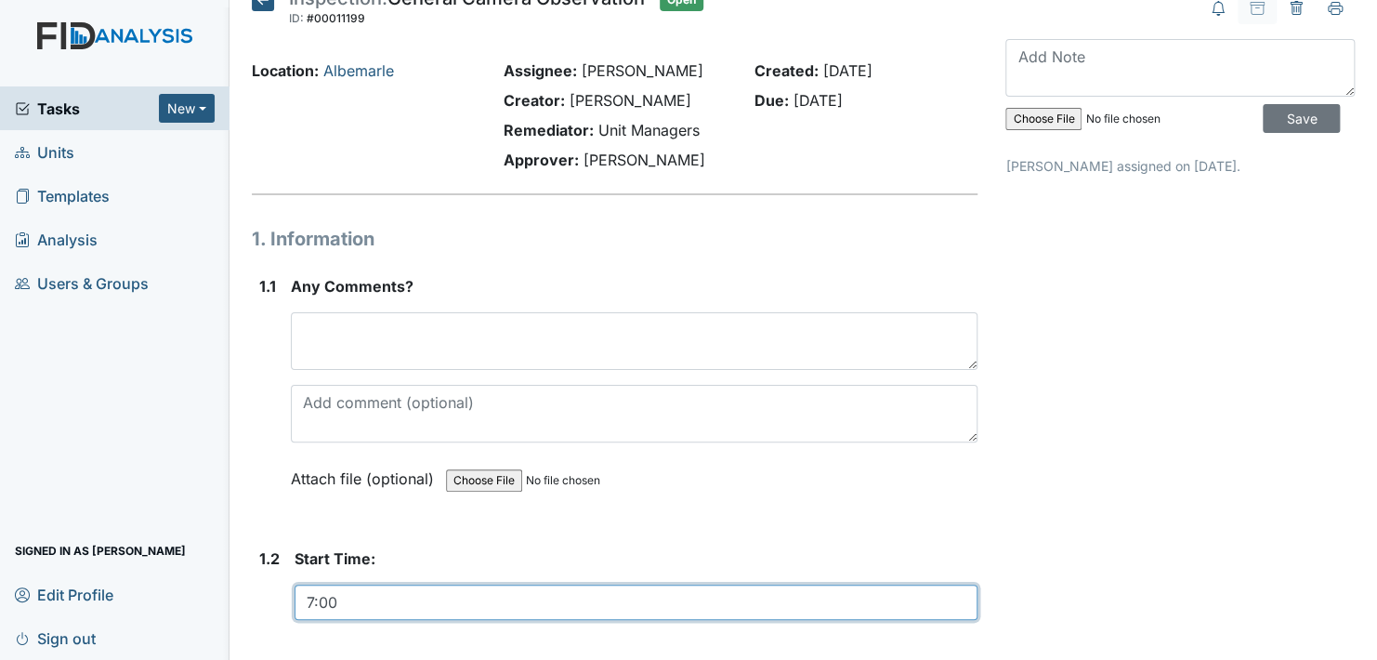
scroll to position [12, 0]
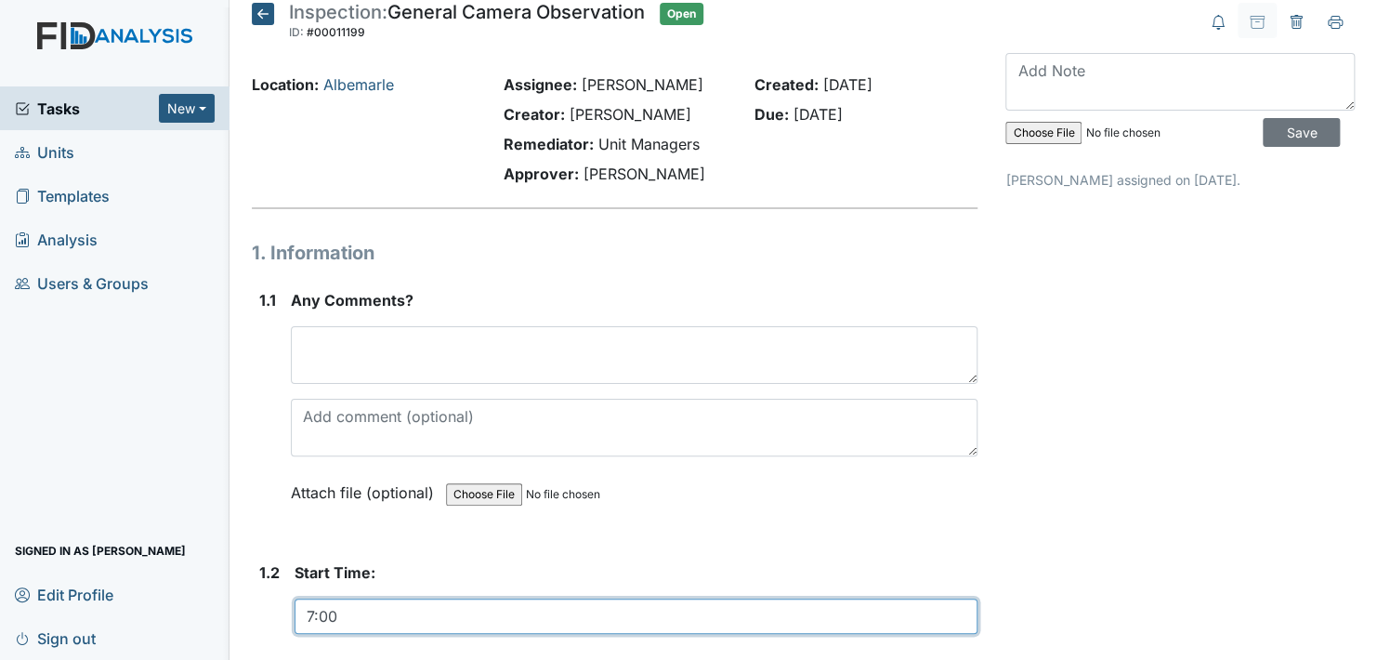
type input "7:00"
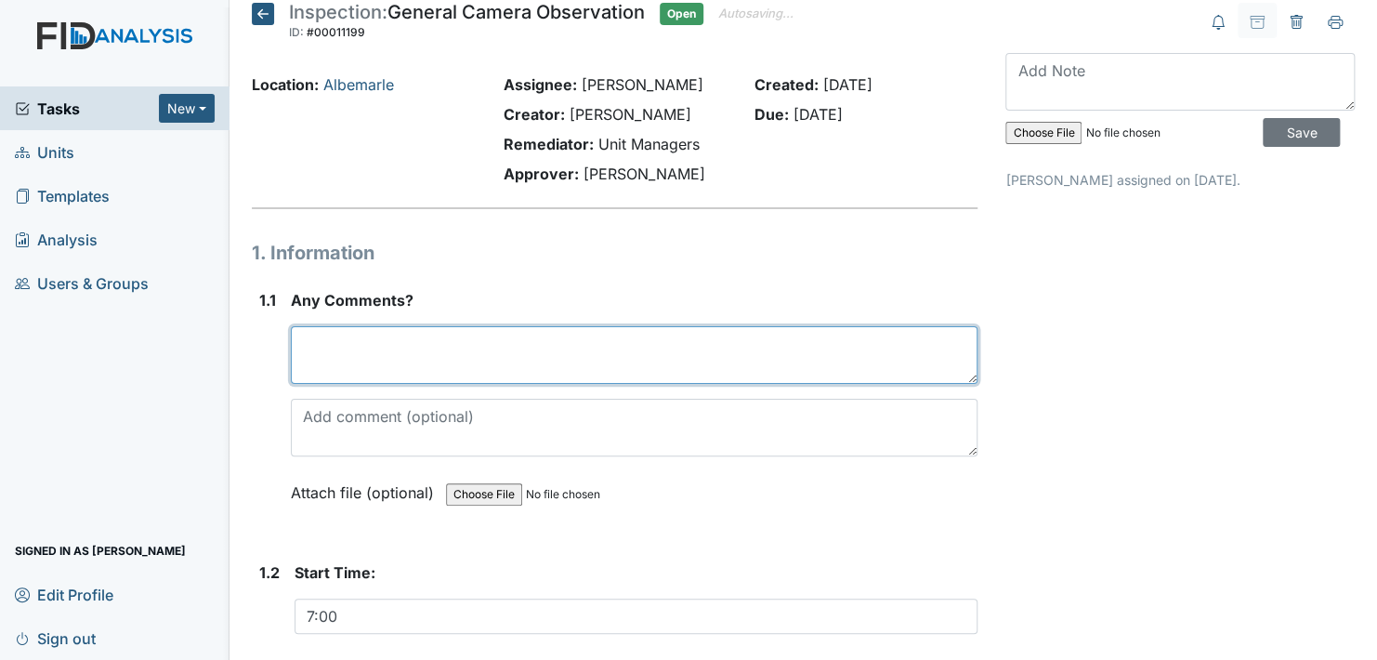
click at [337, 346] on textarea at bounding box center [634, 355] width 687 height 58
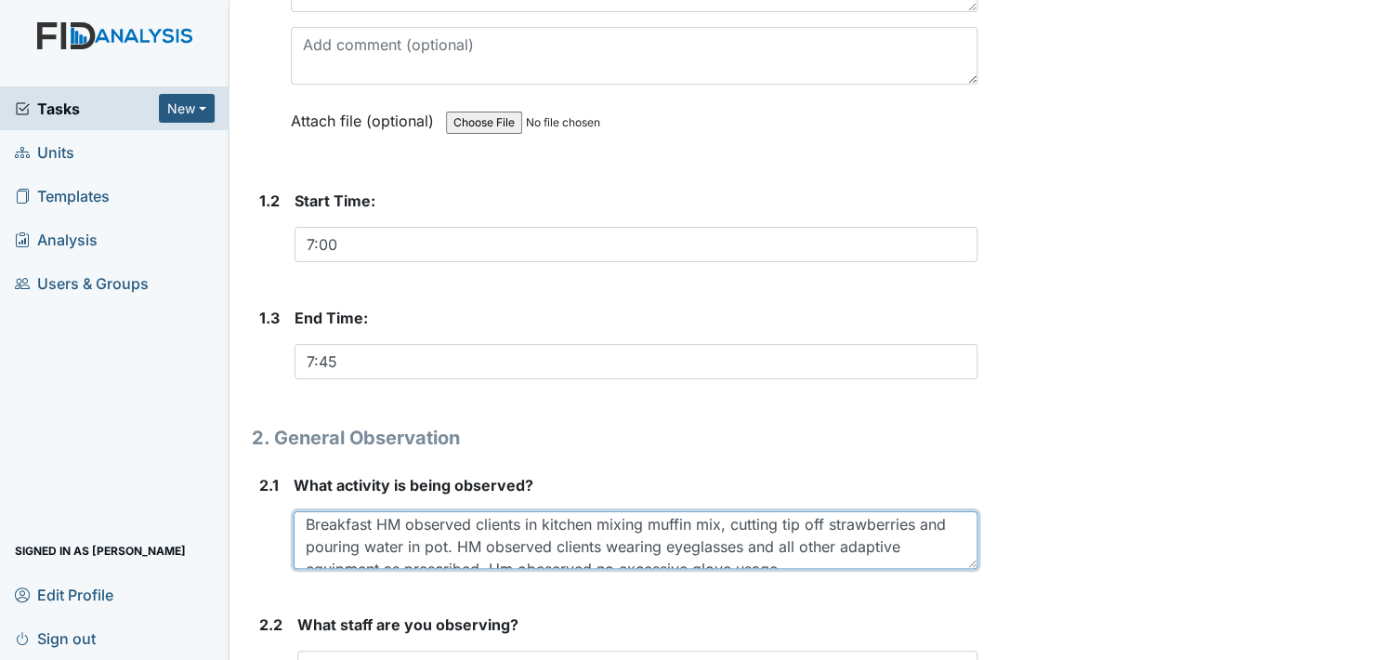
scroll to position [22, 0]
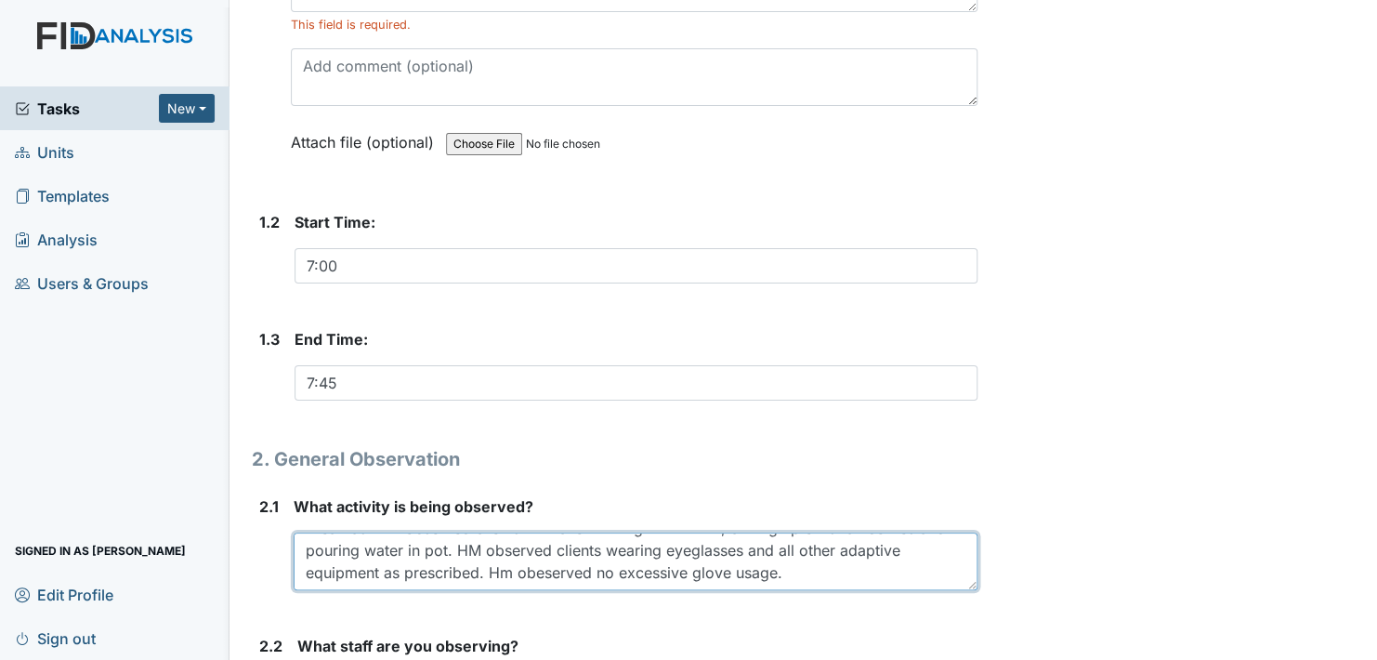
drag, startPoint x: 306, startPoint y: 523, endPoint x: 822, endPoint y: 580, distance: 519.6
click at [822, 580] on textarea "Breakfast HM observed clients in kitchen mixing muffin mix, cutting tip off str…" at bounding box center [636, 561] width 684 height 58
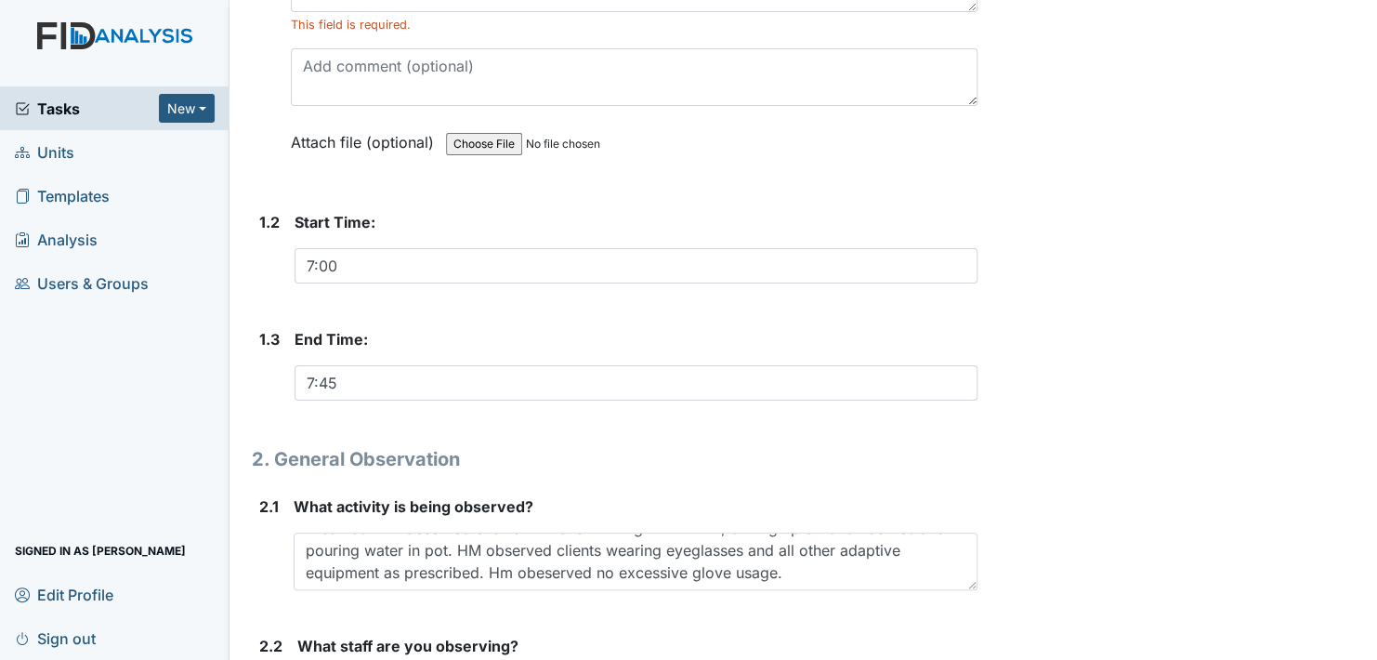
drag, startPoint x: 1189, startPoint y: 451, endPoint x: 1142, endPoint y: 542, distance: 101.8
click at [1141, 535] on div "Archive Task × Are you sure you want to archive this task? It will appear as in…" at bounding box center [1179, 289] width 377 height 1317
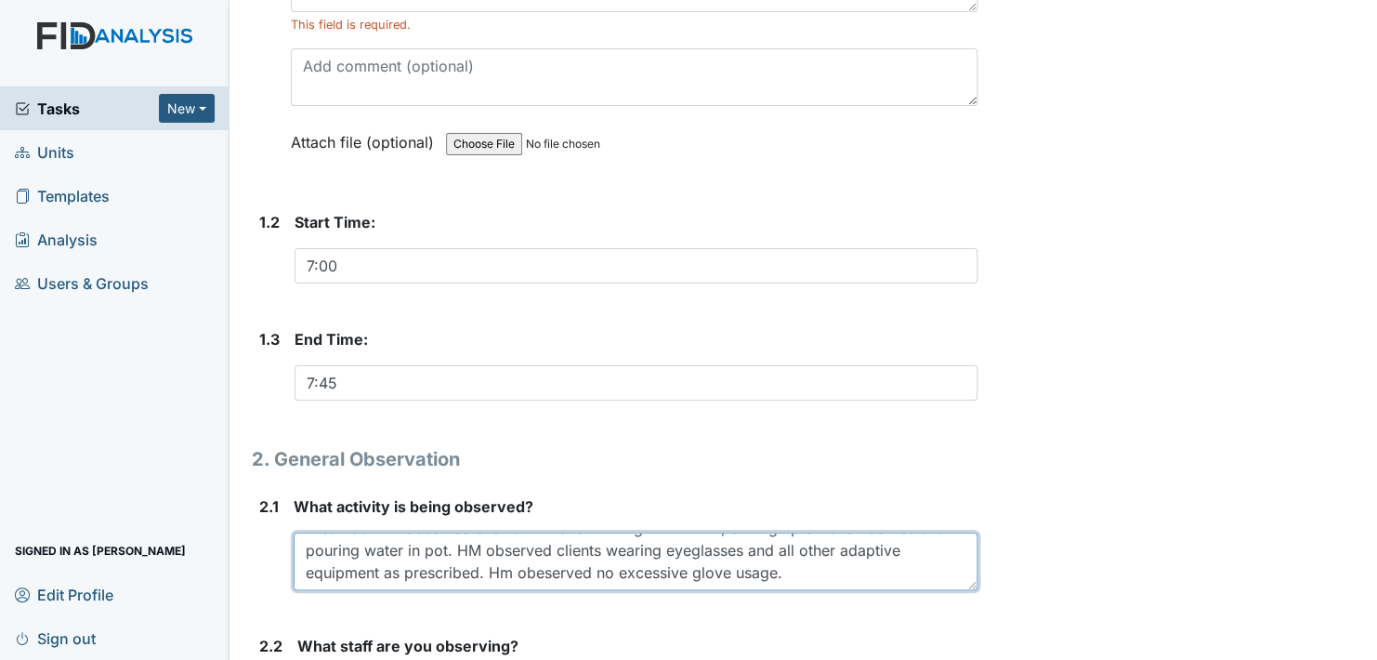
click at [792, 579] on textarea "Breakfast HM observed clients in kitchen mixing muffin mix, cutting tip off str…" at bounding box center [636, 561] width 684 height 58
drag, startPoint x: 309, startPoint y: 546, endPoint x: 815, endPoint y: 578, distance: 506.4
click at [815, 578] on textarea "Breakfast HM observed clients in kitchen mixing muffin mix, cutting tip off str…" at bounding box center [636, 561] width 684 height 58
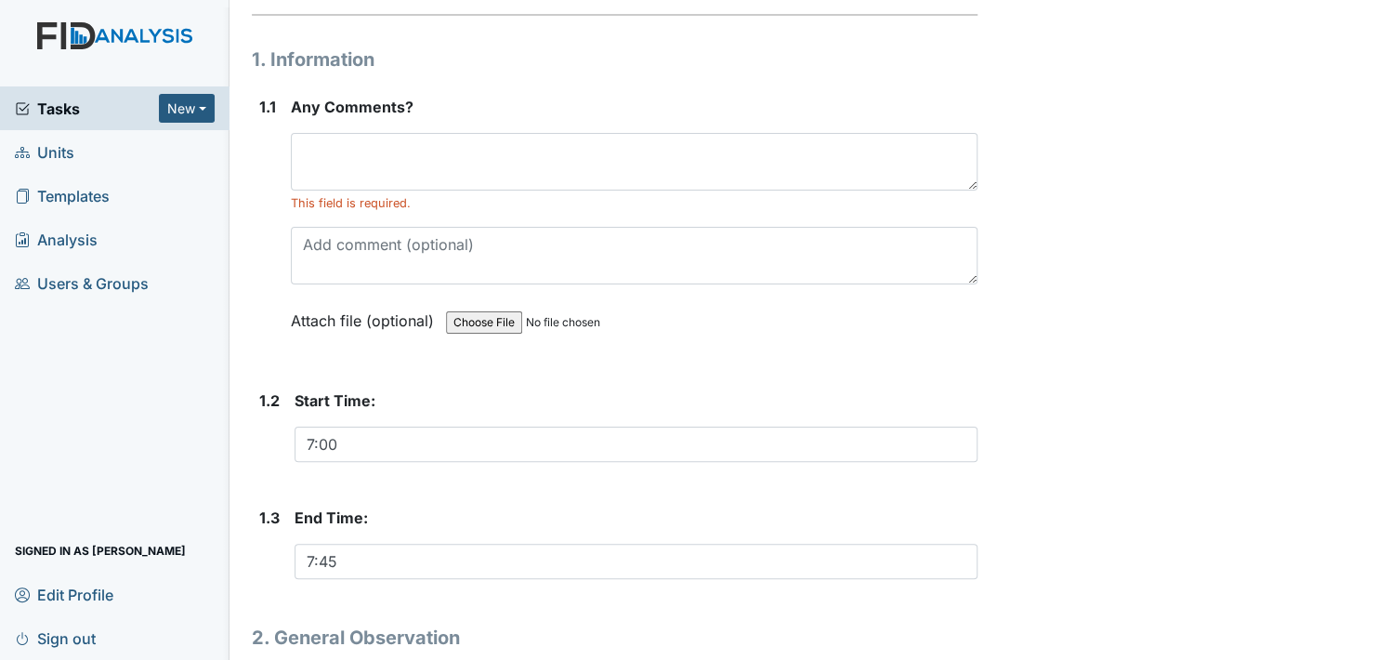
scroll to position [198, 0]
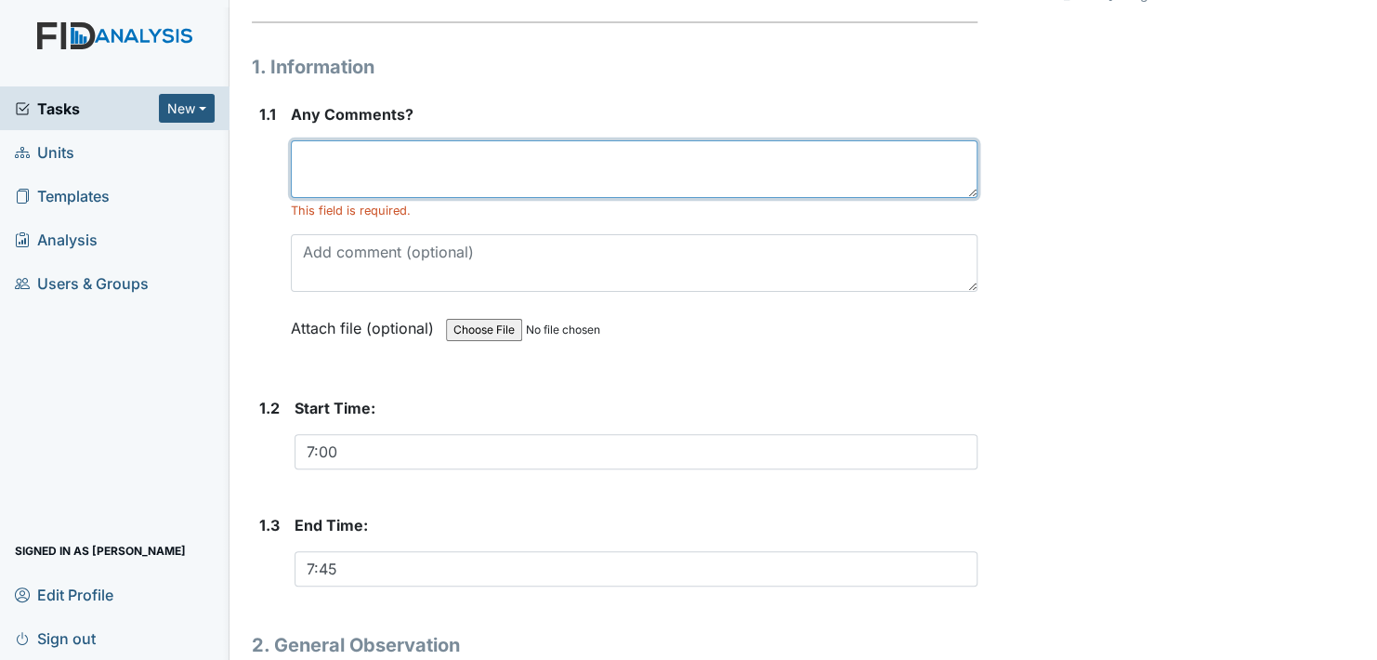
paste textarea "Breakfast HM observed clients in kitchen mixing muffin mix, cutting tip off str…"
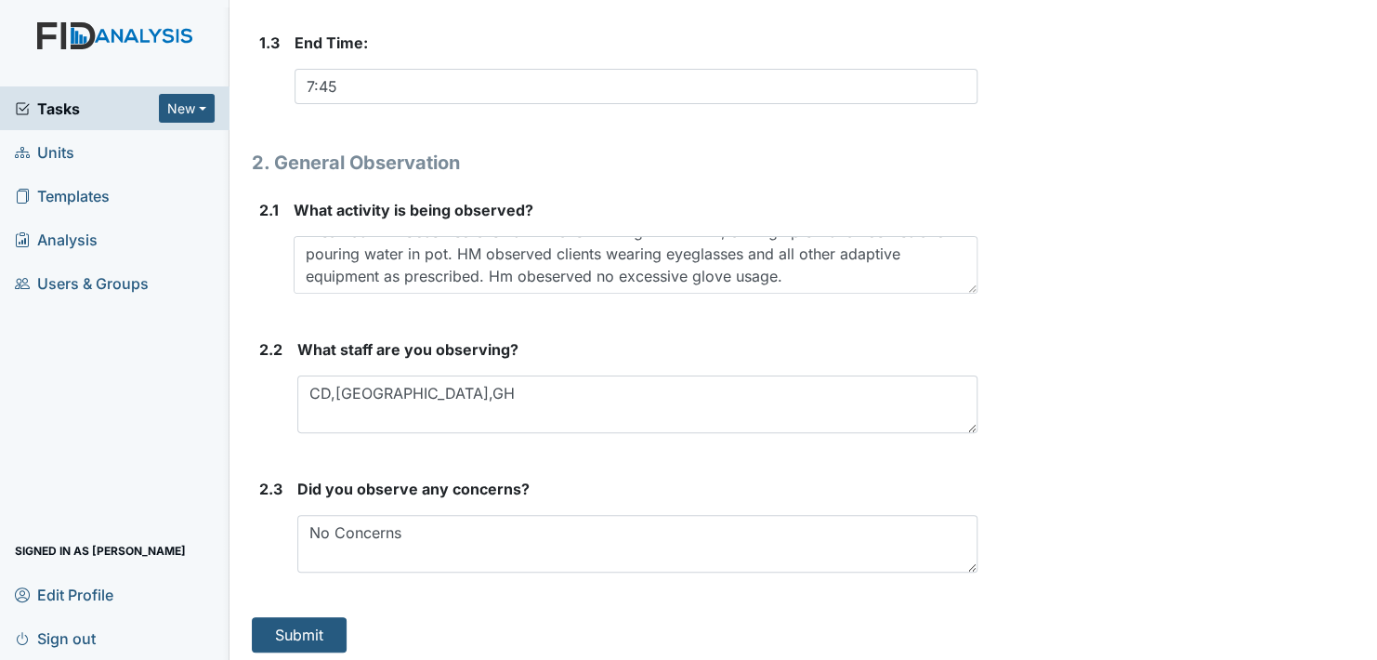
scroll to position [684, 0]
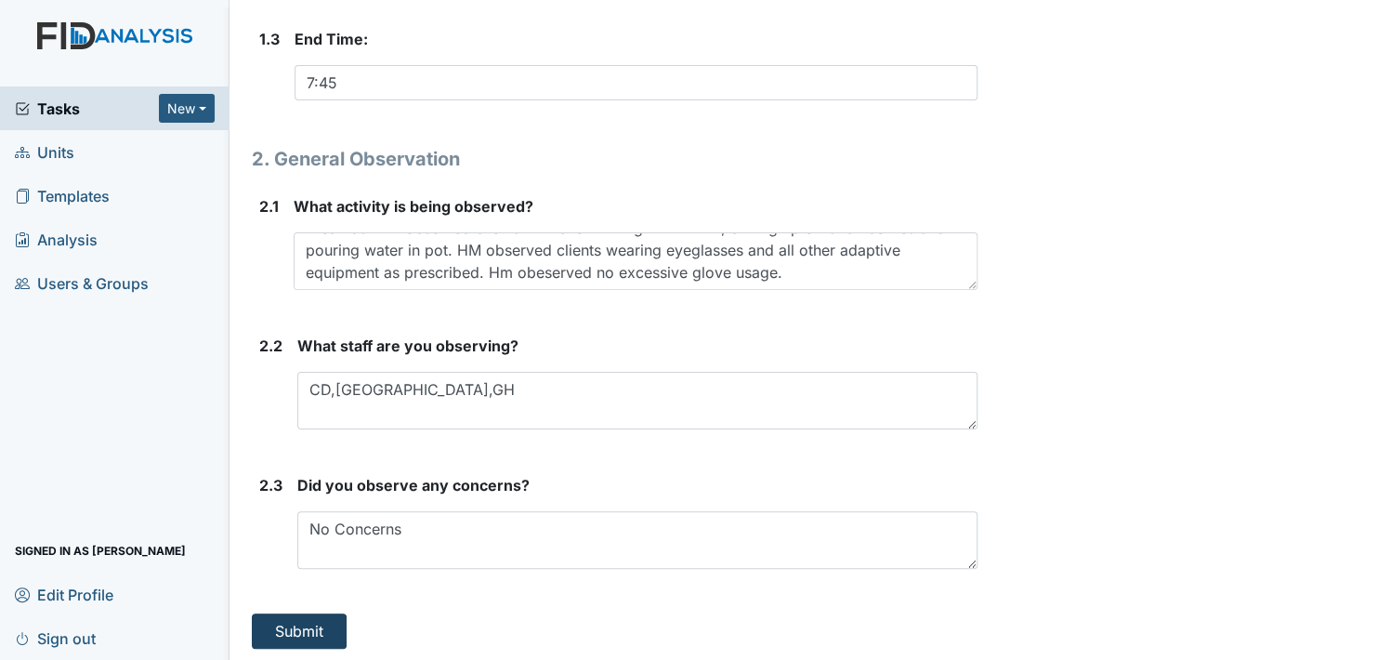
type textarea "Breakfast HM observed clients in kitchen mixing muffin mix, cutting tip off str…"
click at [298, 627] on button "Submit" at bounding box center [299, 630] width 95 height 35
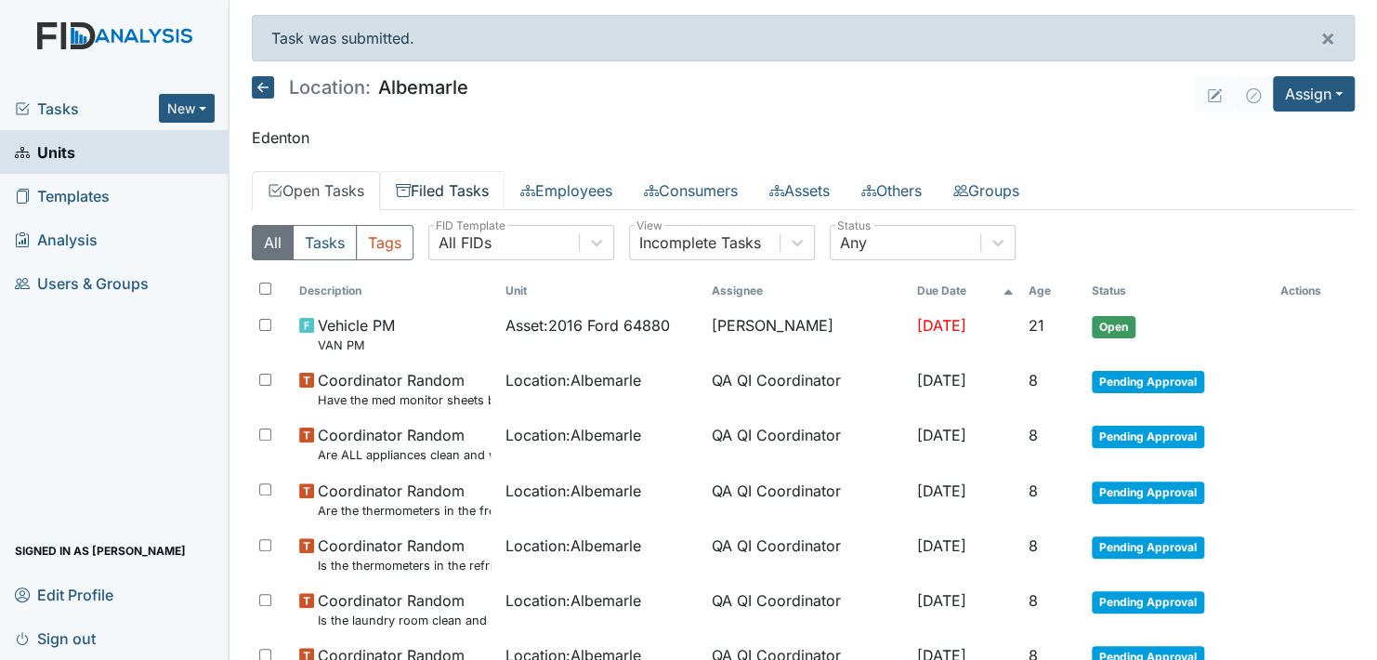
click at [446, 188] on link "Filed Tasks" at bounding box center [442, 190] width 124 height 39
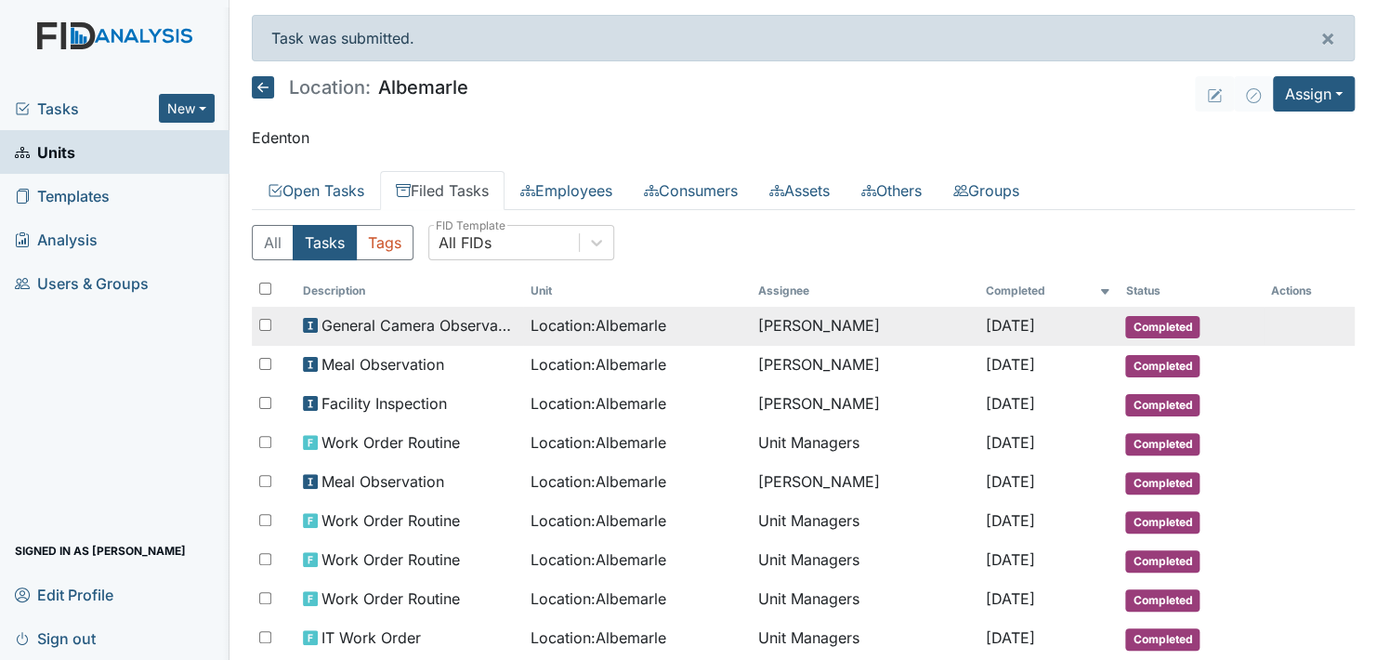
click at [1136, 321] on span "Completed" at bounding box center [1162, 327] width 74 height 22
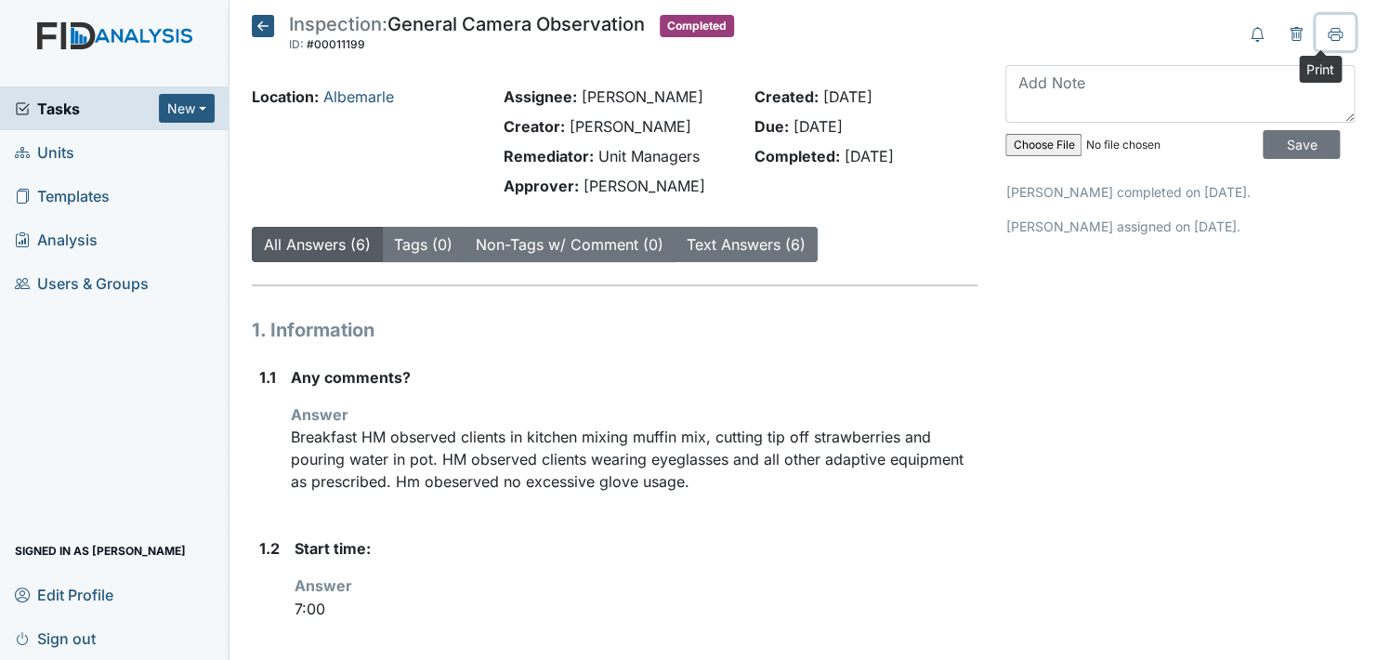
click at [1328, 28] on icon at bounding box center [1335, 34] width 15 height 15
